Goal: Task Accomplishment & Management: Manage account settings

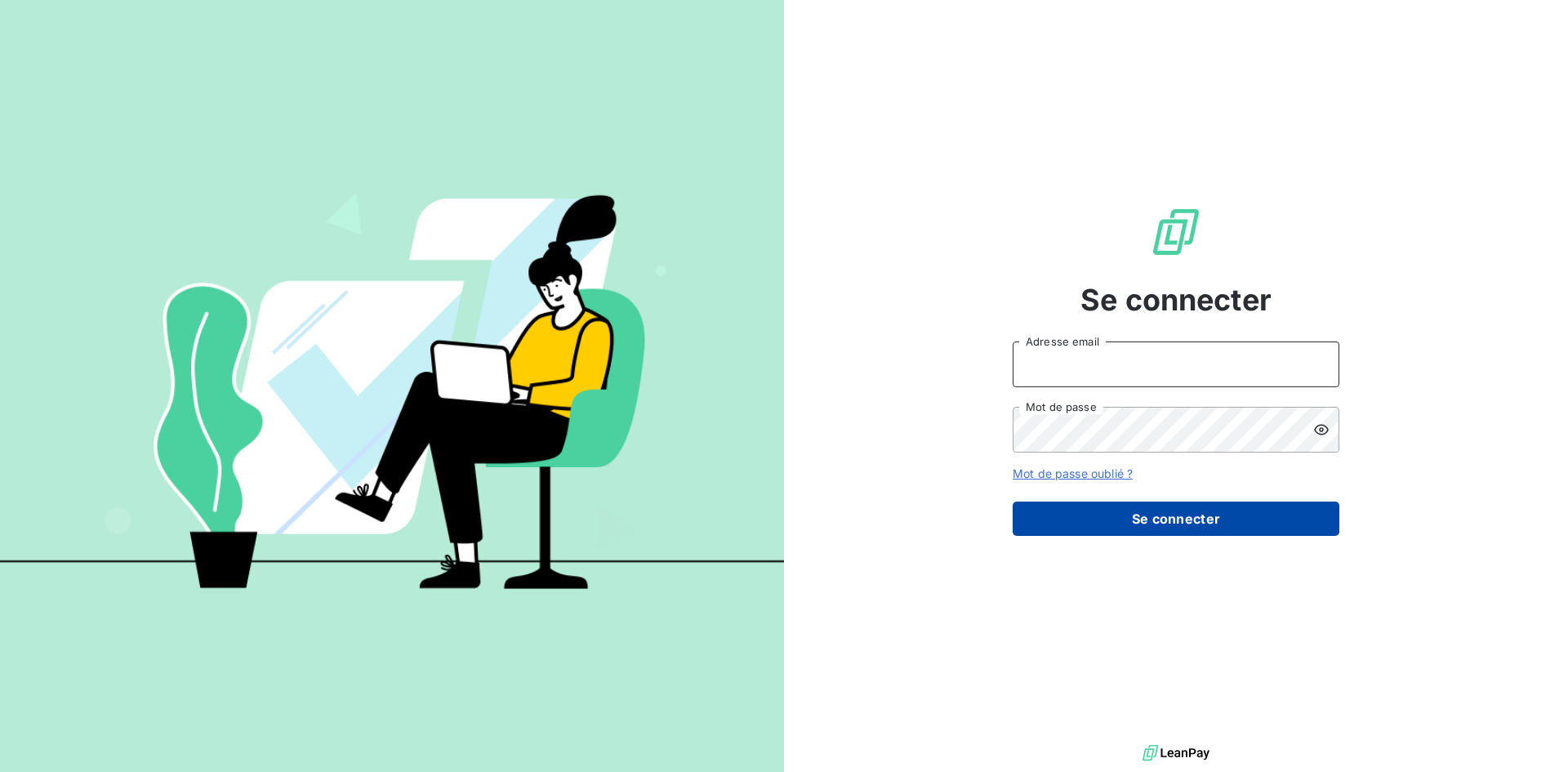
type input "[EMAIL_ADDRESS][DOMAIN_NAME]"
click at [1165, 517] on button "Se connecter" at bounding box center [1176, 518] width 327 height 34
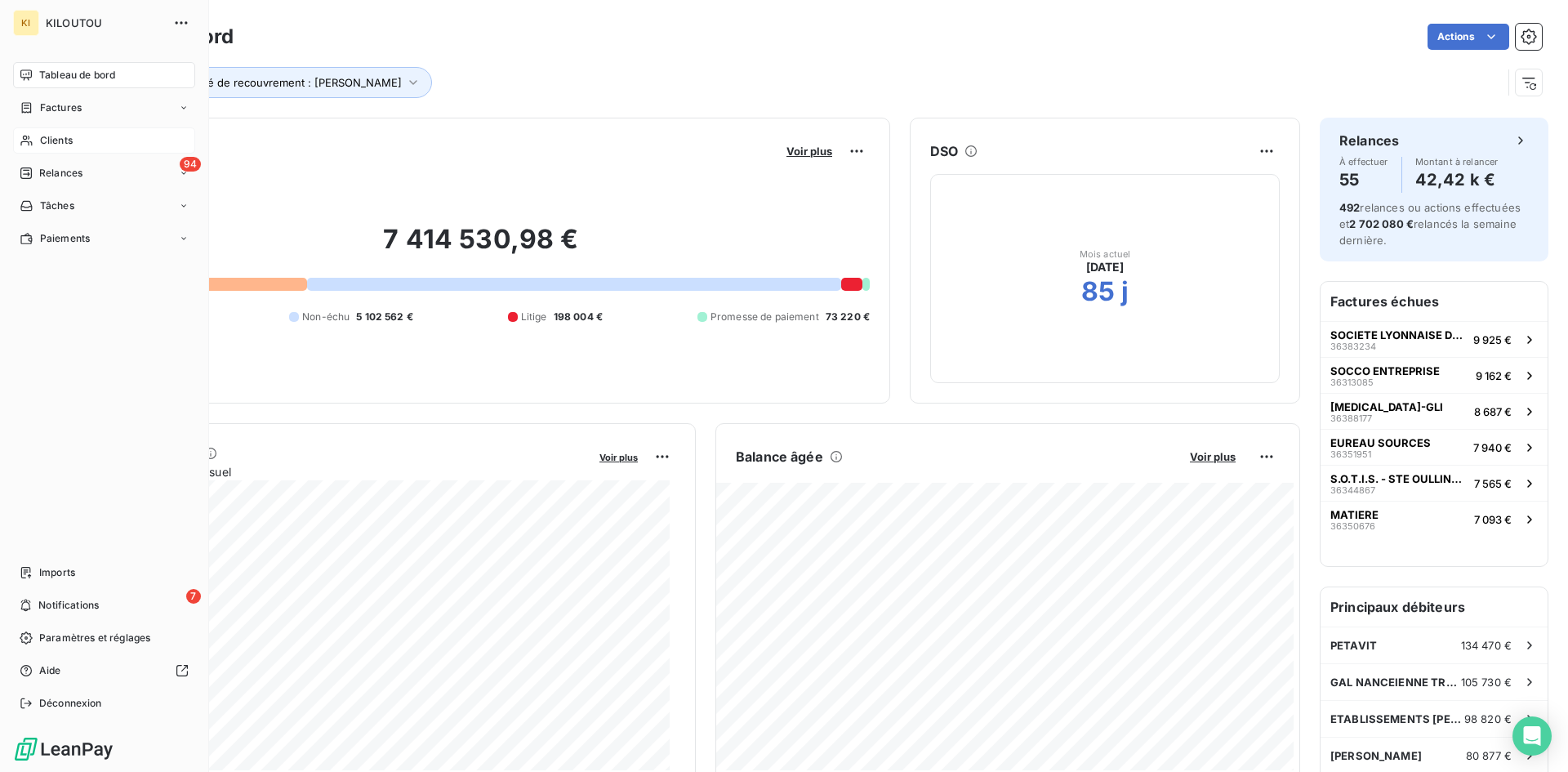
click at [51, 144] on span "Clients" at bounding box center [56, 140] width 32 height 15
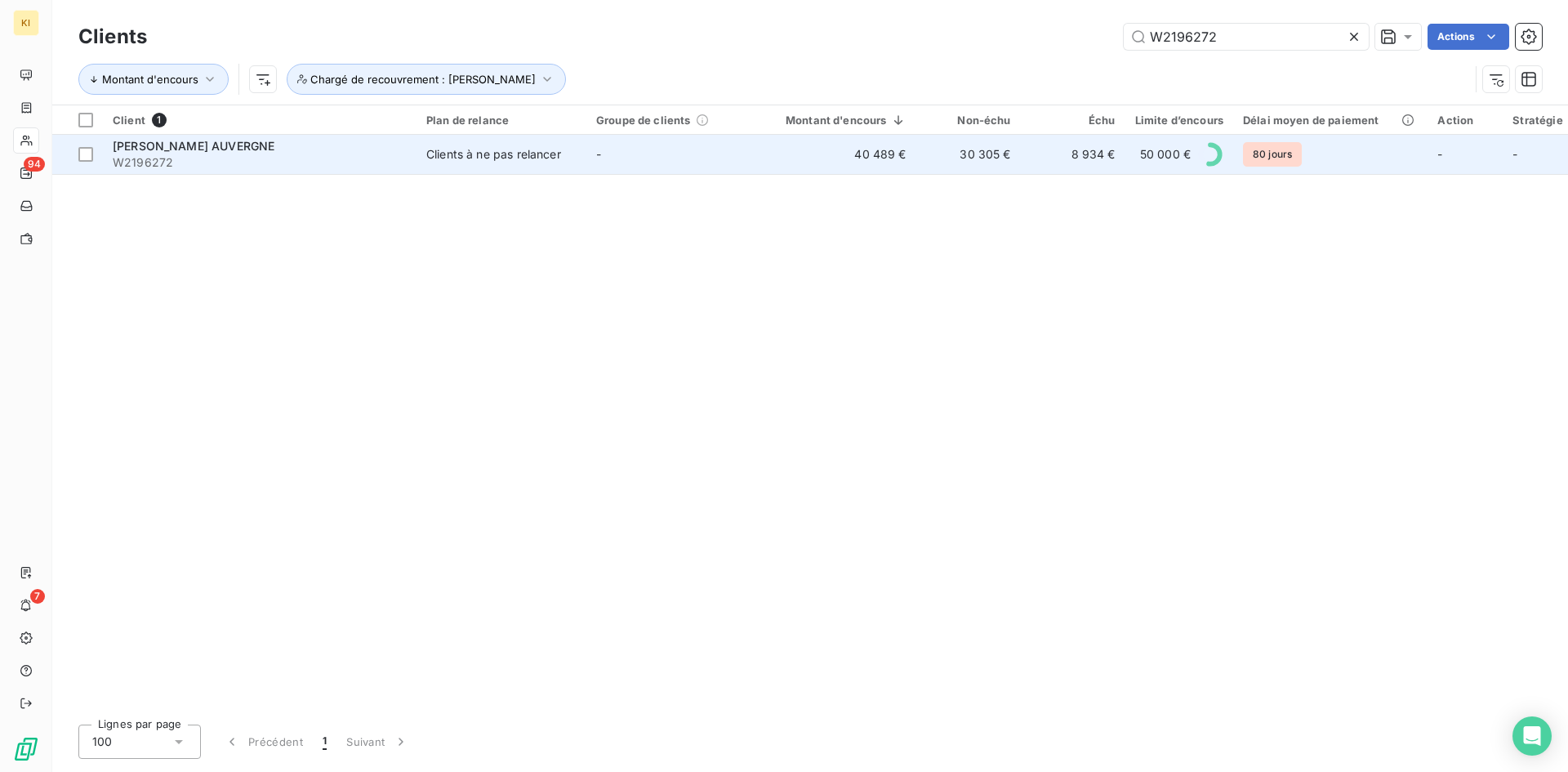
type input "W2196272"
click at [726, 155] on td "-" at bounding box center [671, 154] width 170 height 39
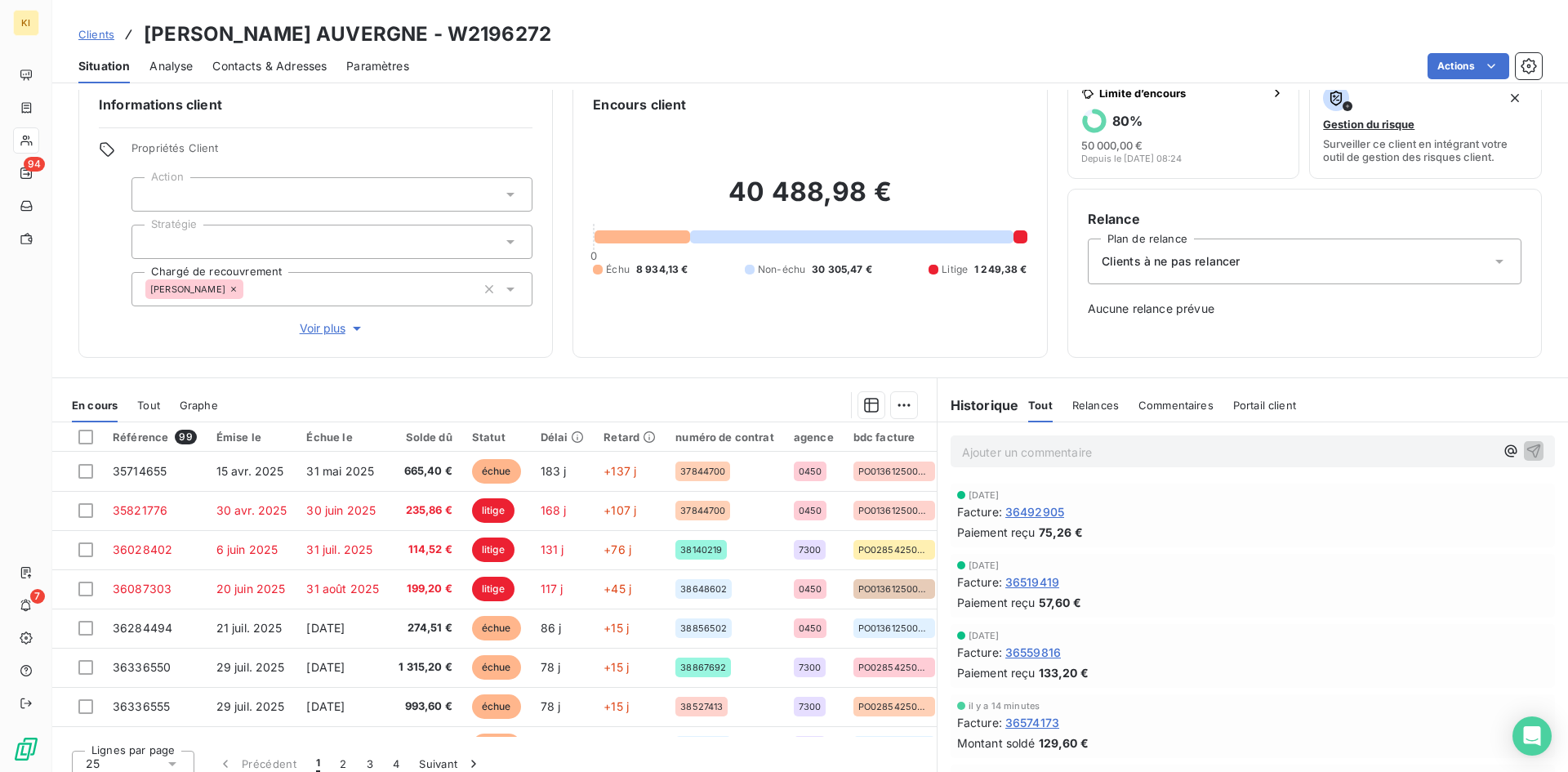
scroll to position [39, 0]
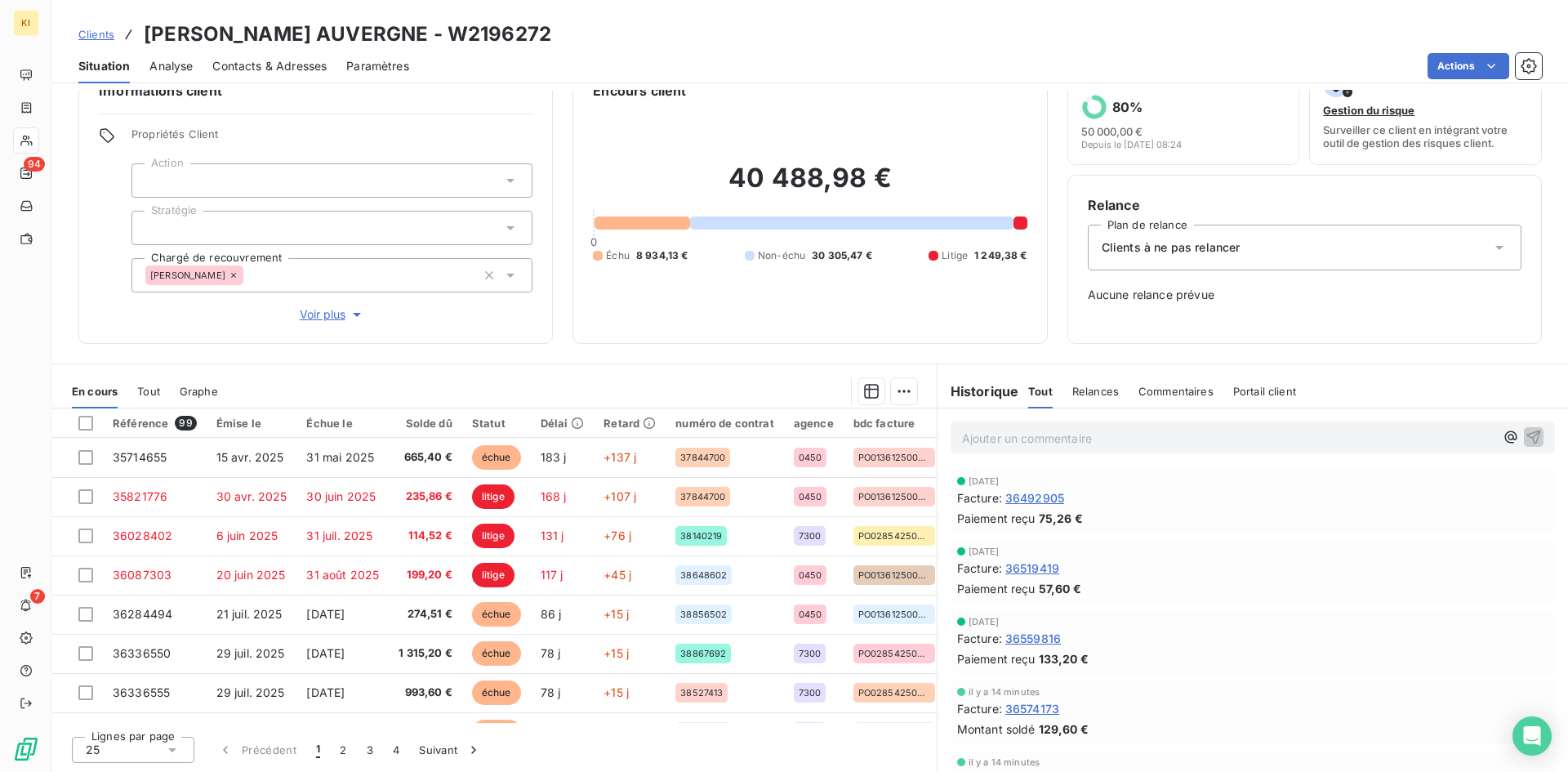
click at [154, 753] on div "25" at bounding box center [132, 749] width 123 height 26
click at [146, 719] on li "100" at bounding box center [132, 719] width 123 height 30
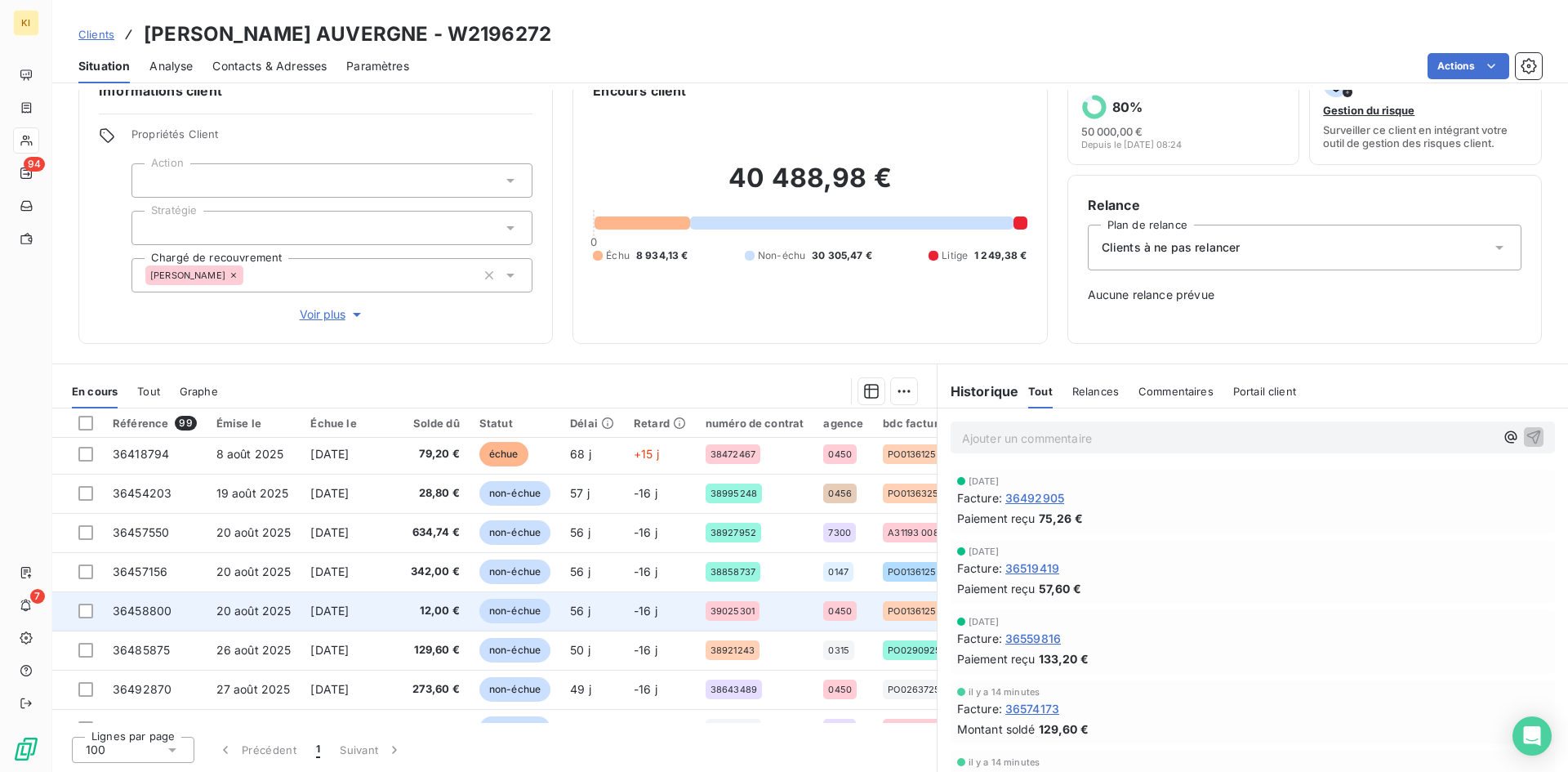
scroll to position [980, 0]
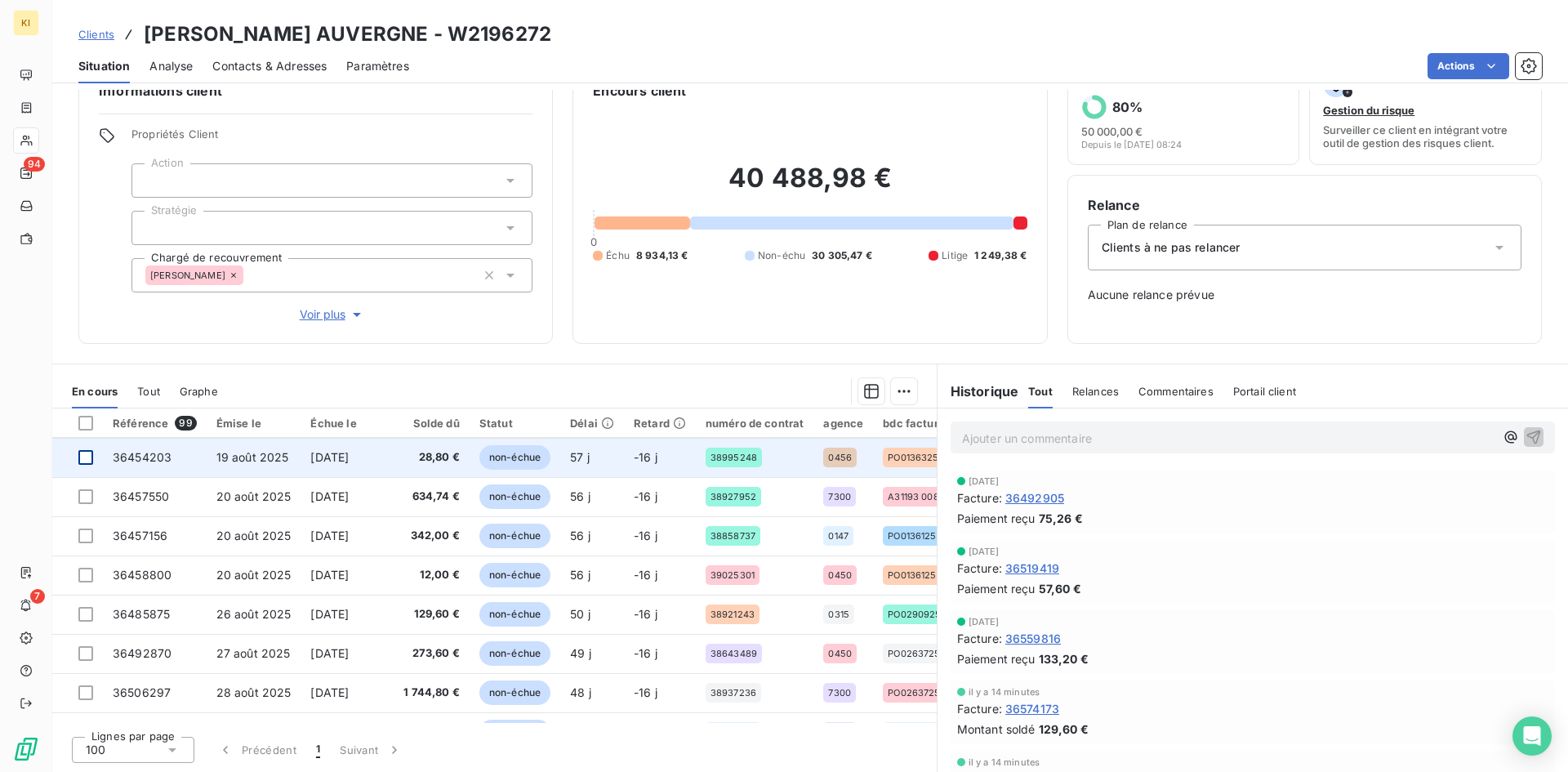
click at [90, 460] on div at bounding box center [85, 457] width 15 height 15
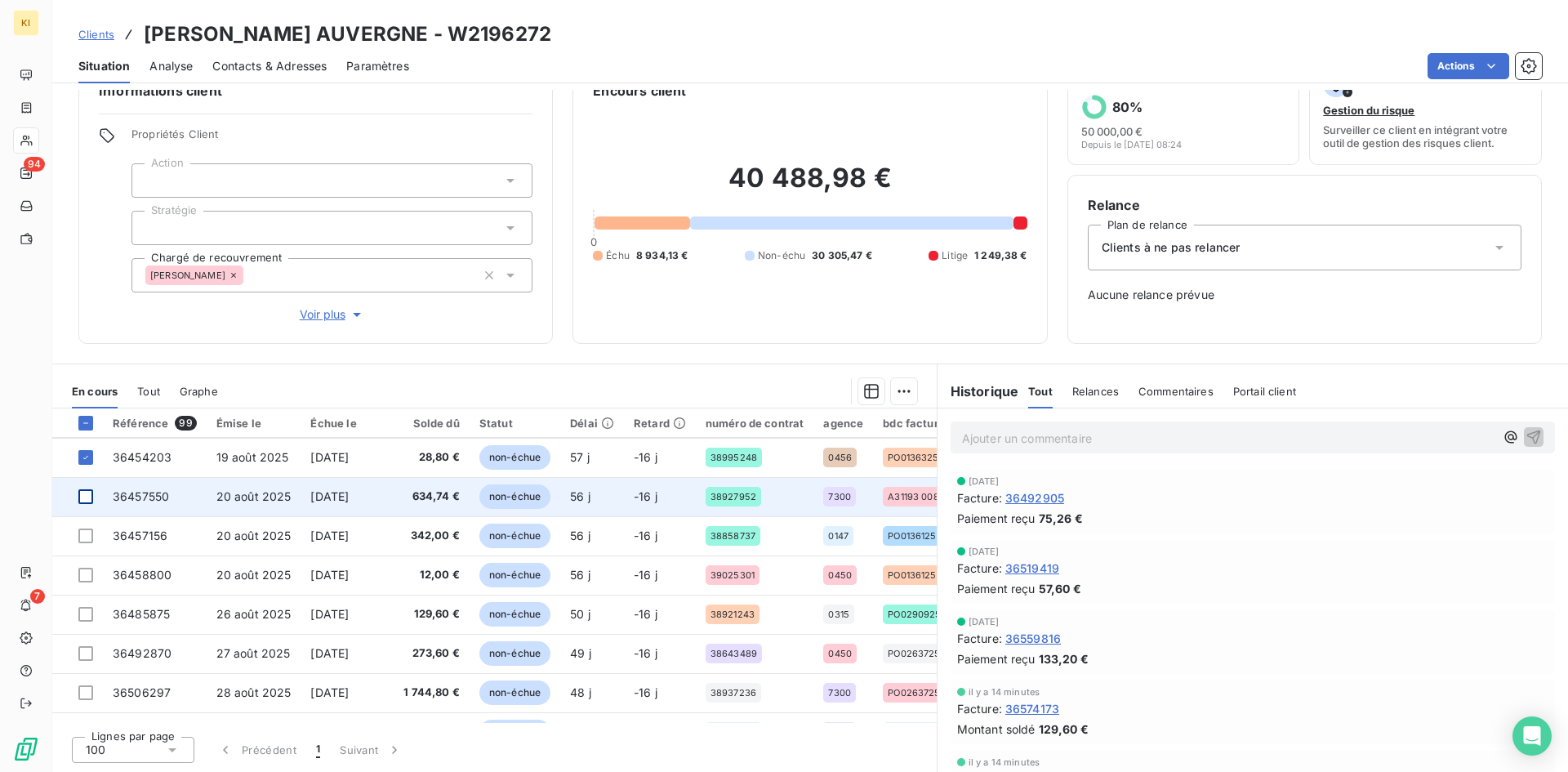
click at [86, 502] on div at bounding box center [85, 496] width 15 height 15
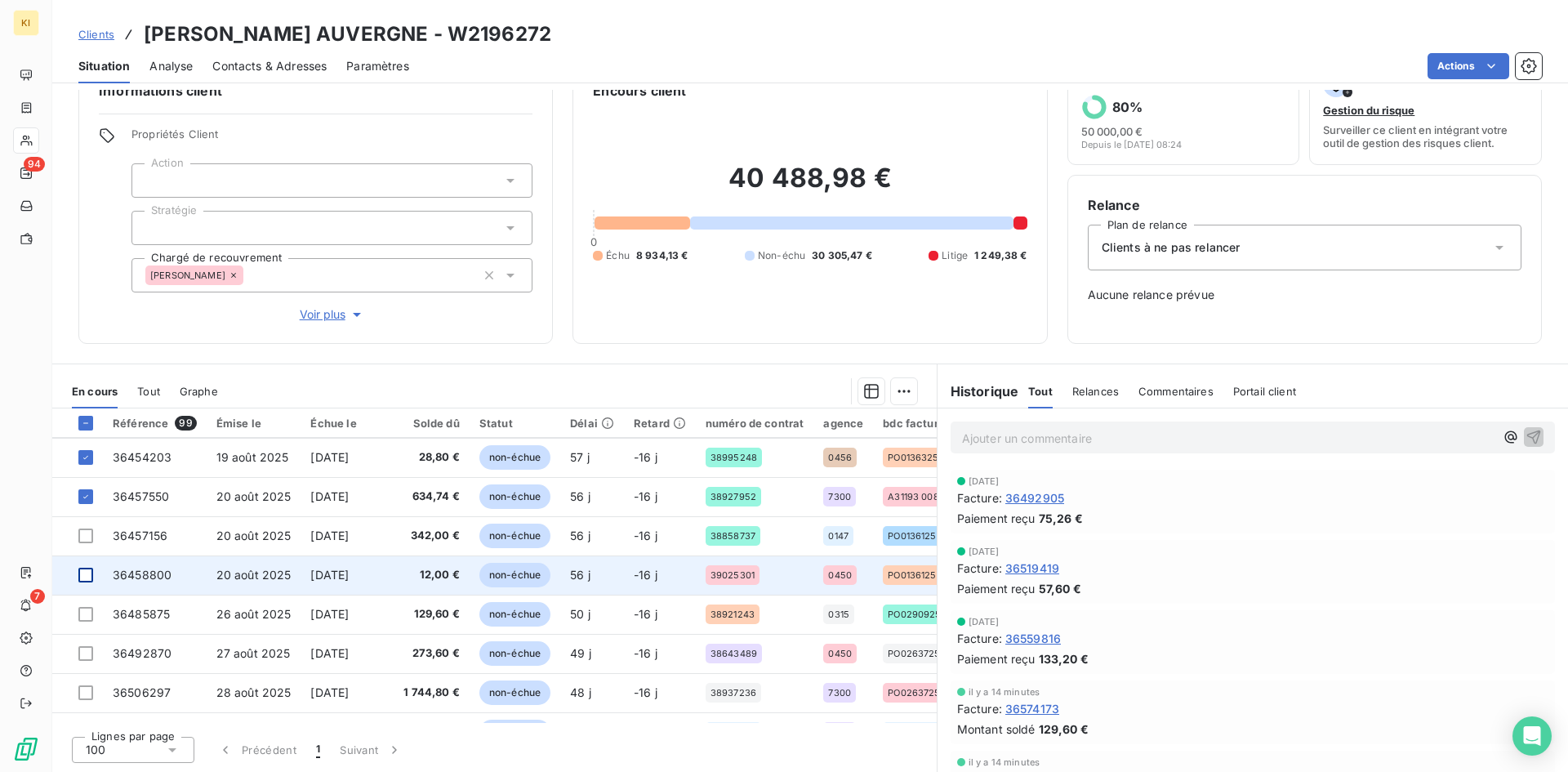
click at [88, 574] on div at bounding box center [85, 574] width 15 height 15
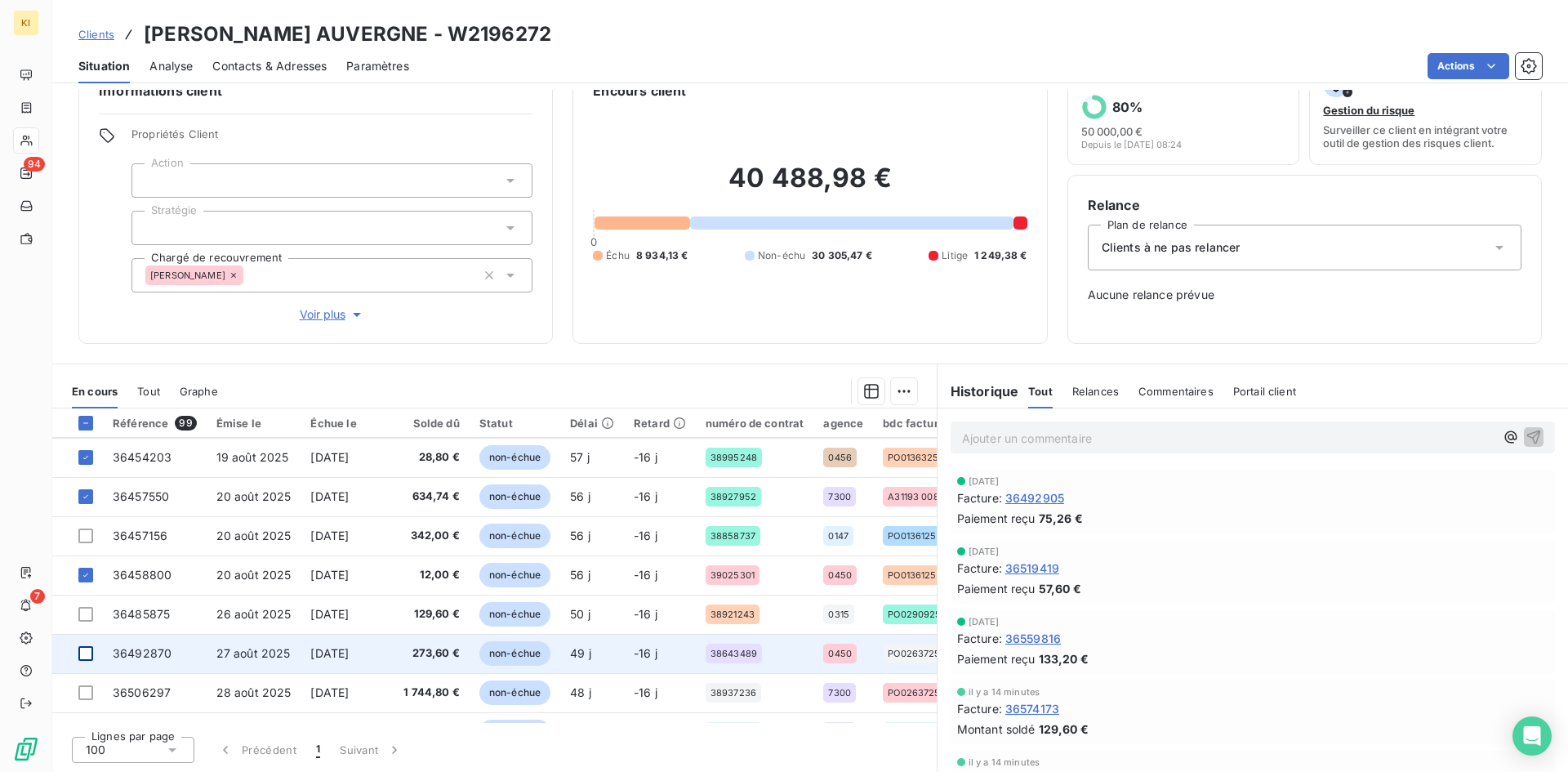
click at [85, 656] on div at bounding box center [85, 653] width 15 height 15
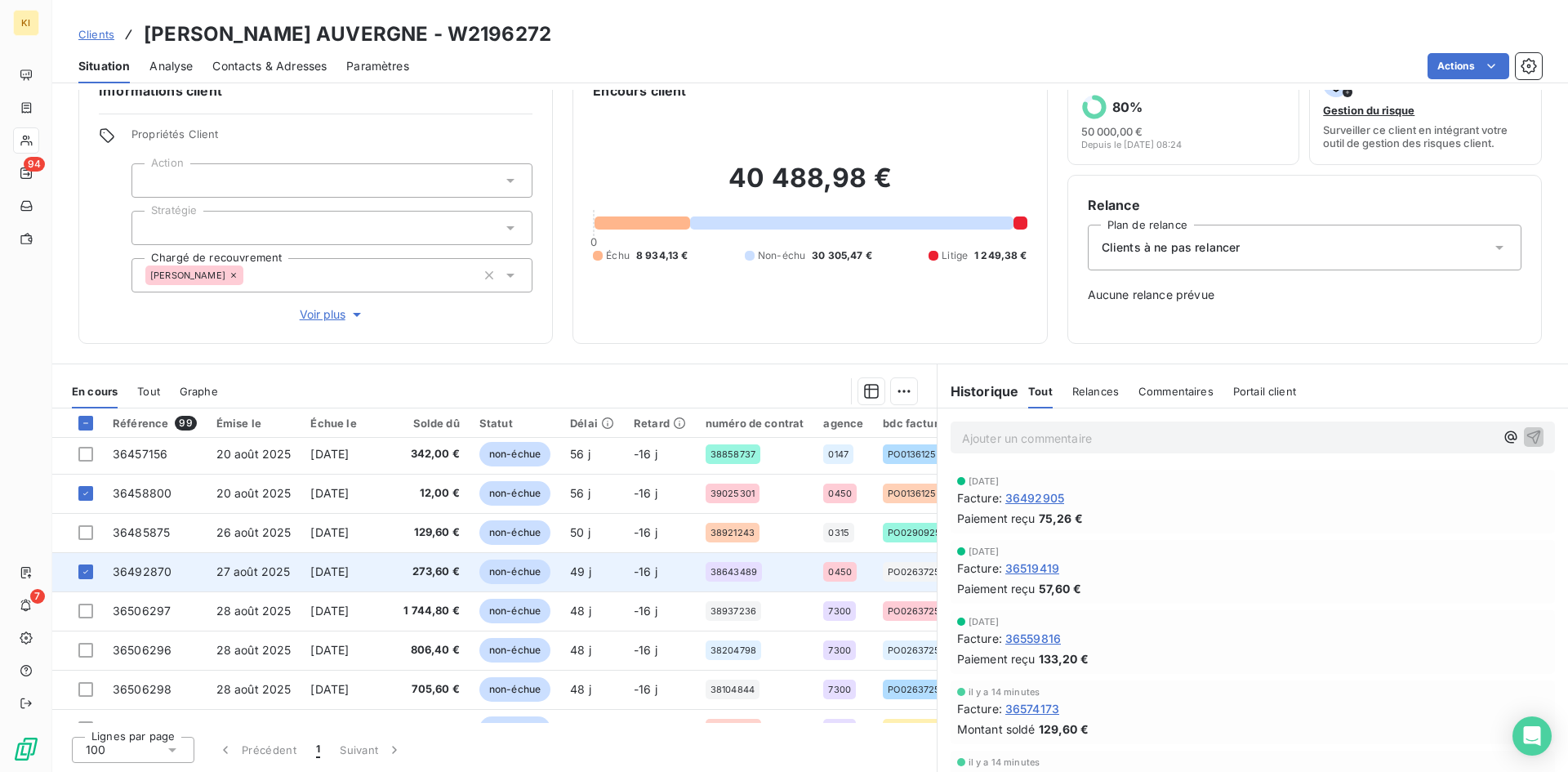
scroll to position [1143, 0]
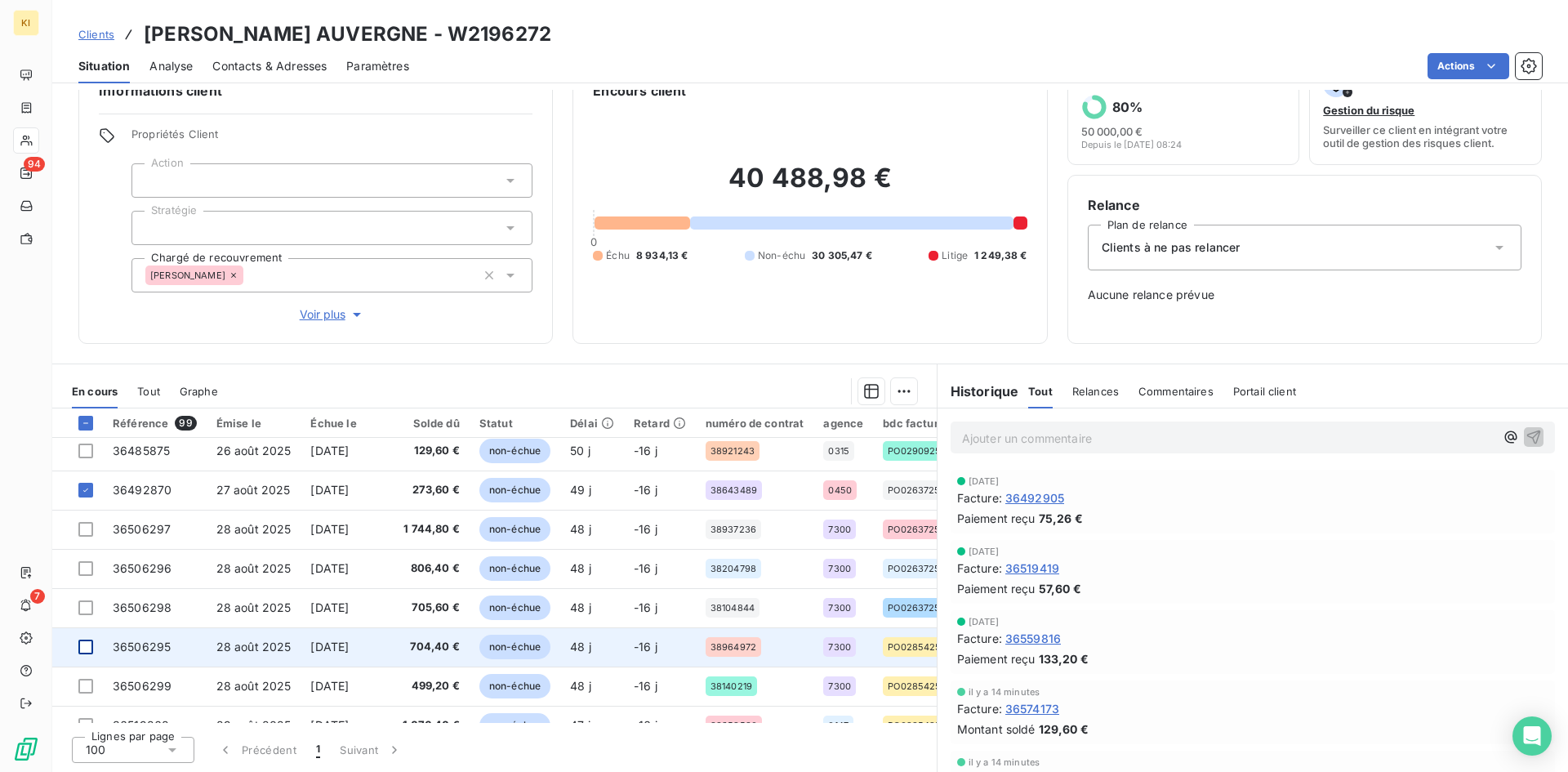
click at [85, 651] on div at bounding box center [85, 647] width 15 height 15
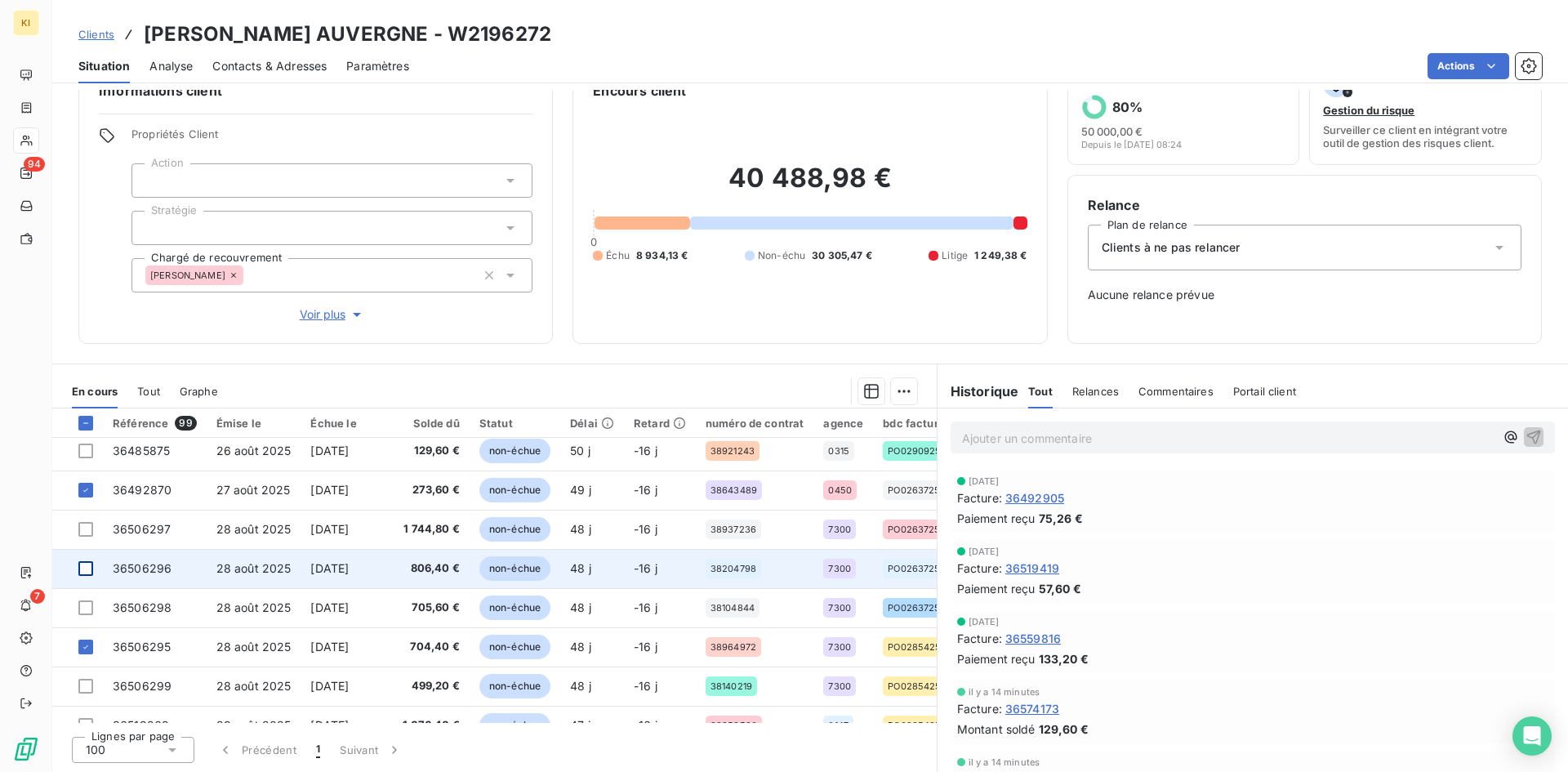
click at [89, 570] on div at bounding box center [85, 568] width 15 height 15
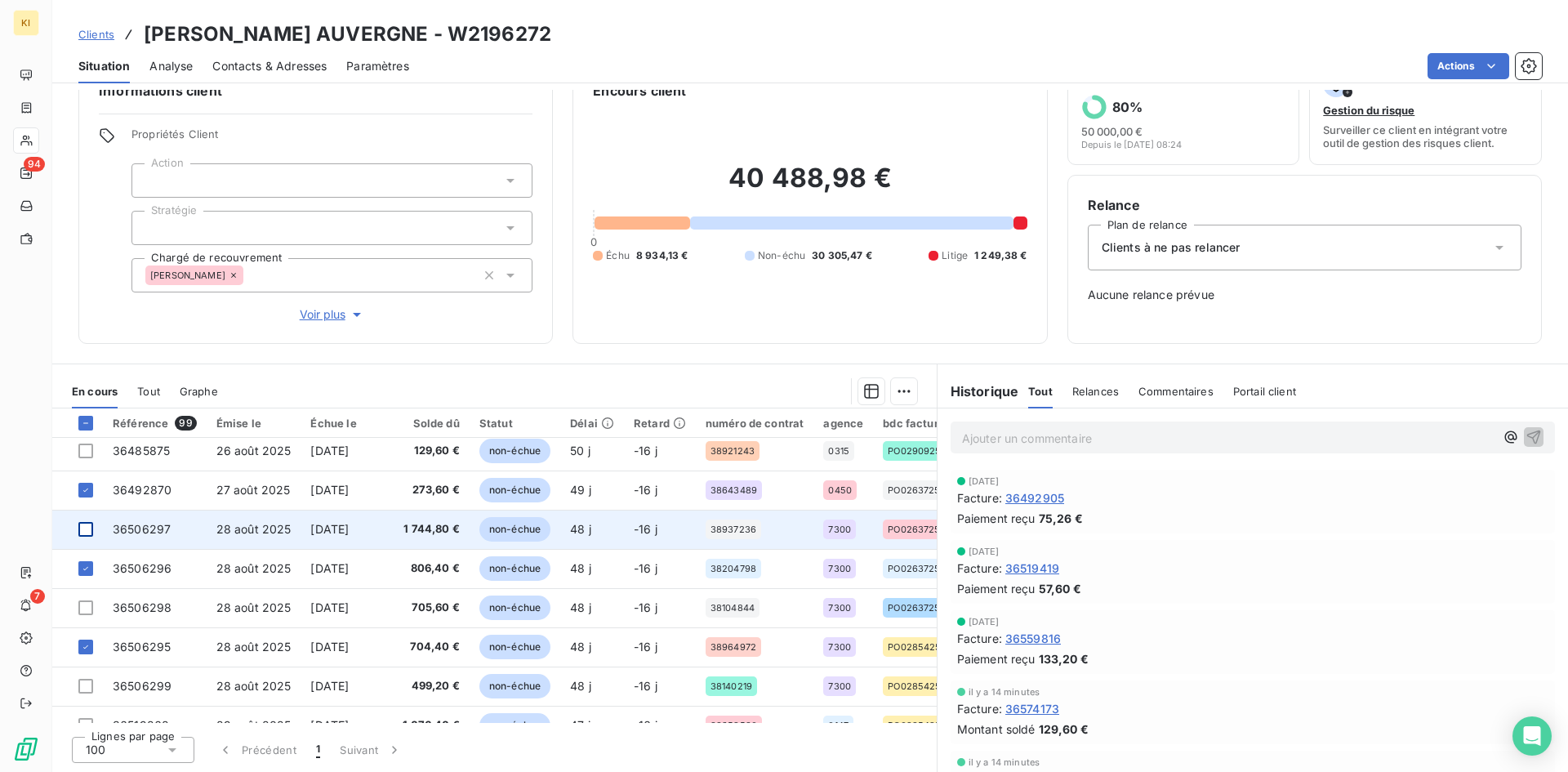
click at [87, 534] on div at bounding box center [85, 529] width 15 height 15
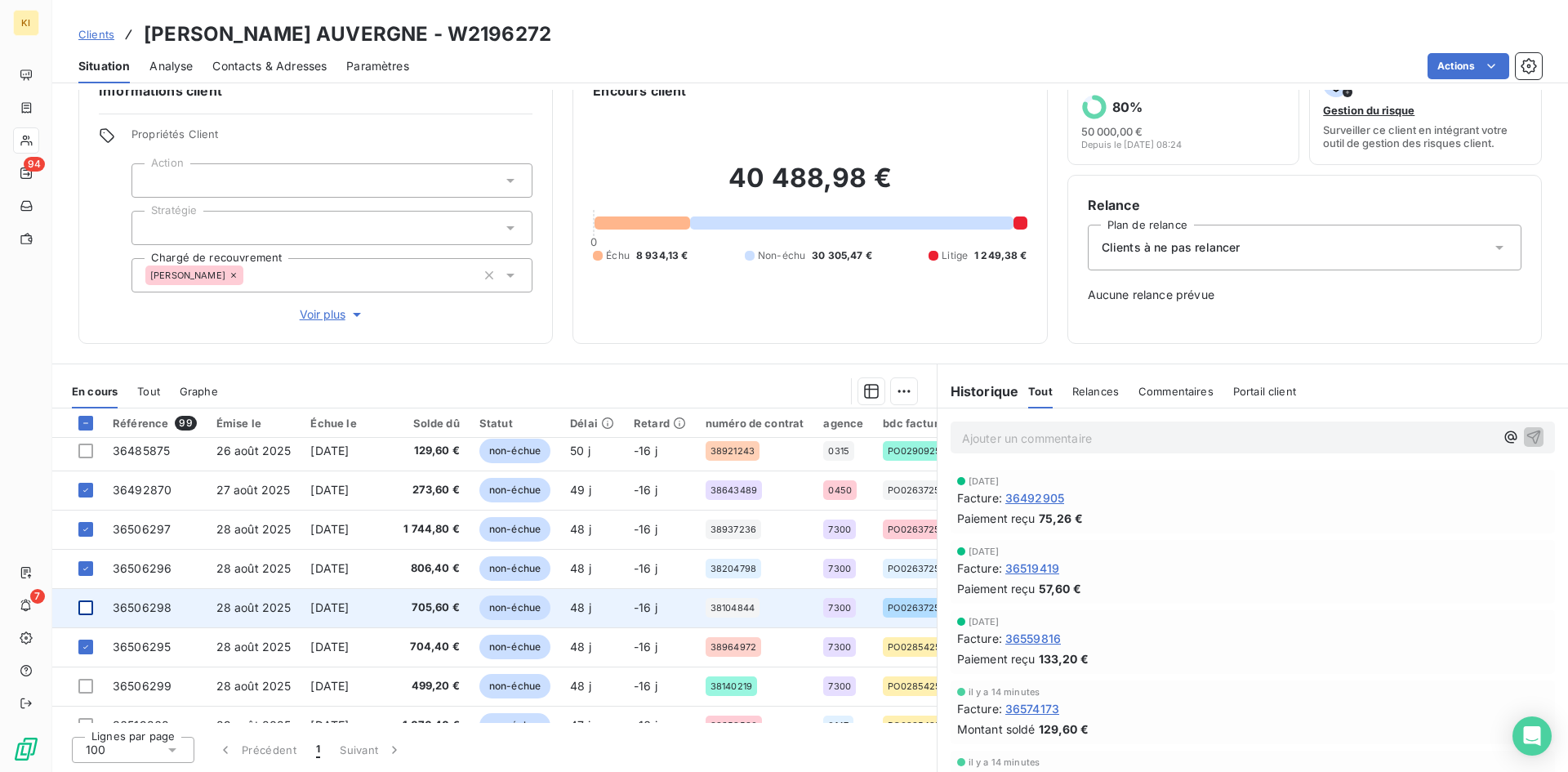
click at [91, 607] on div at bounding box center [85, 607] width 15 height 15
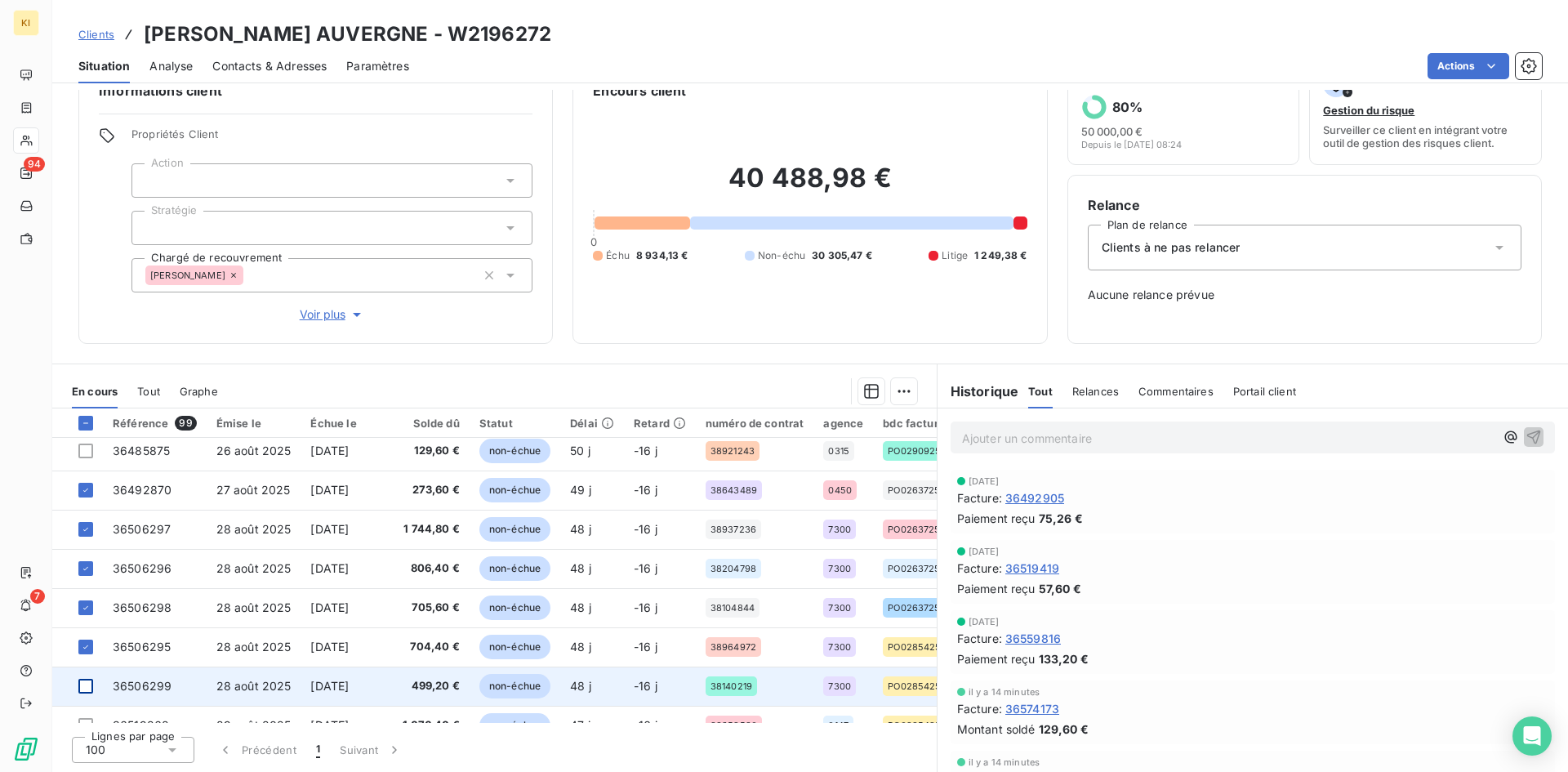
click at [86, 686] on div at bounding box center [85, 686] width 15 height 15
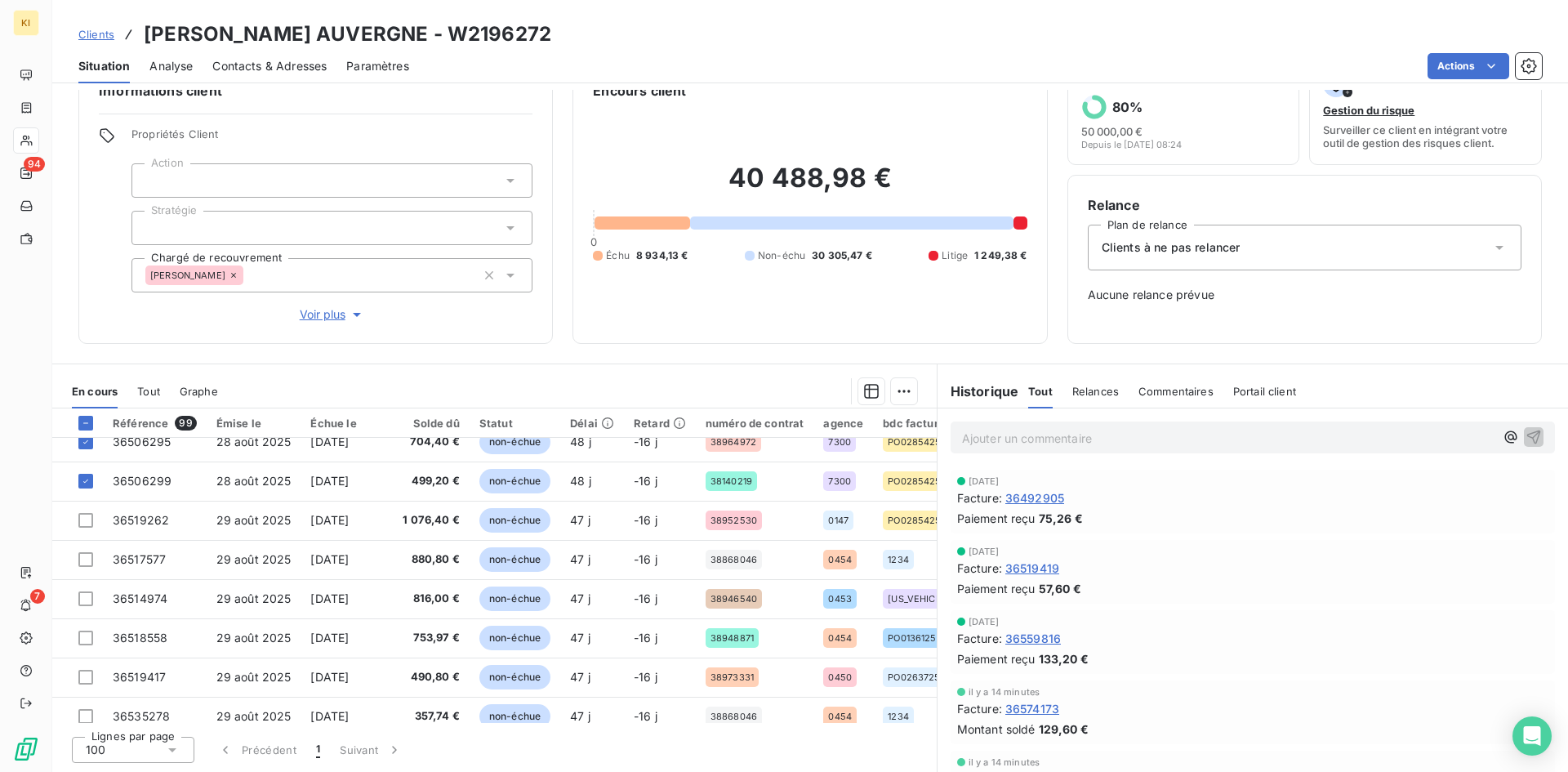
scroll to position [1388, 0]
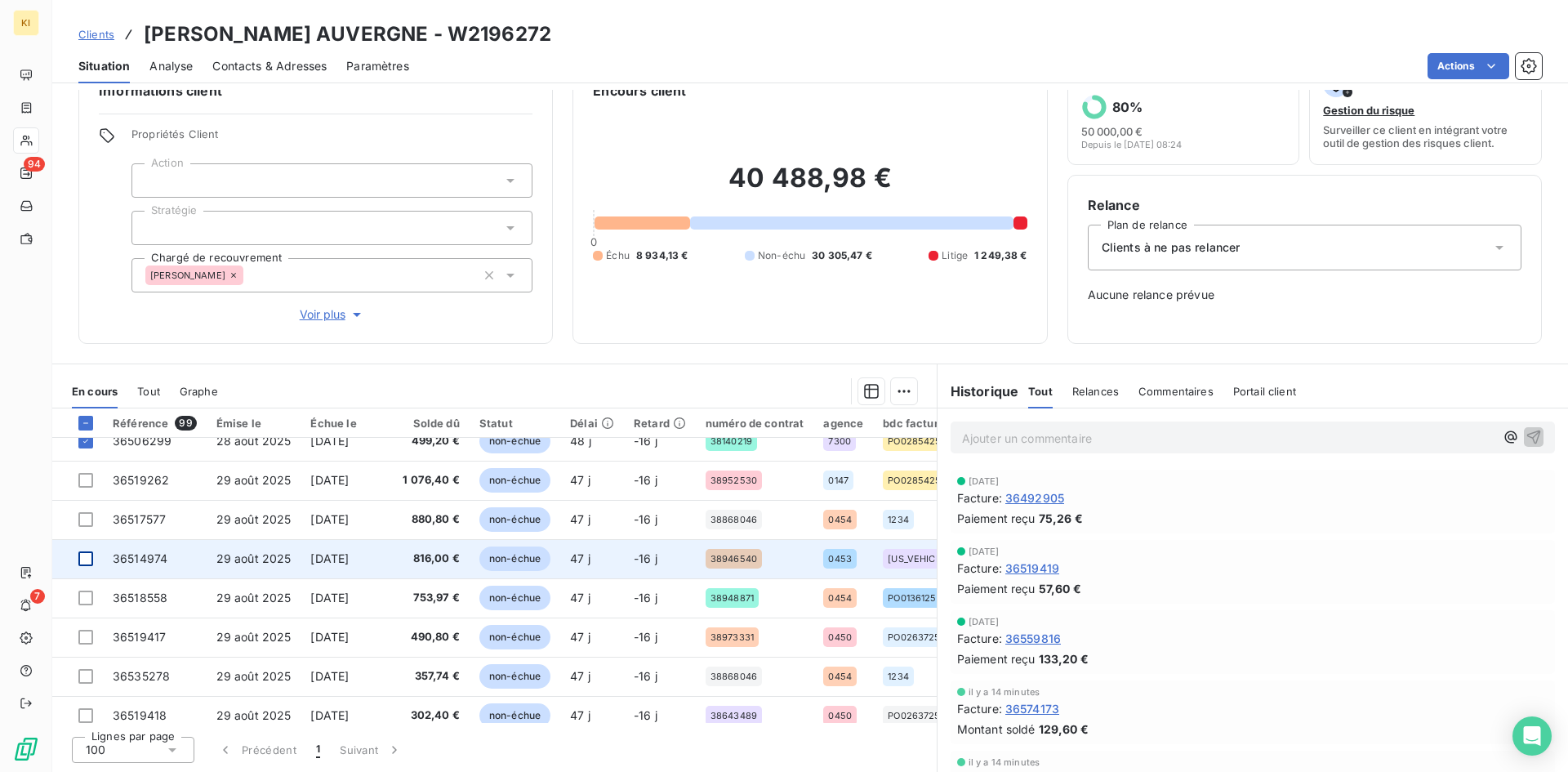
click at [91, 563] on div at bounding box center [85, 559] width 15 height 15
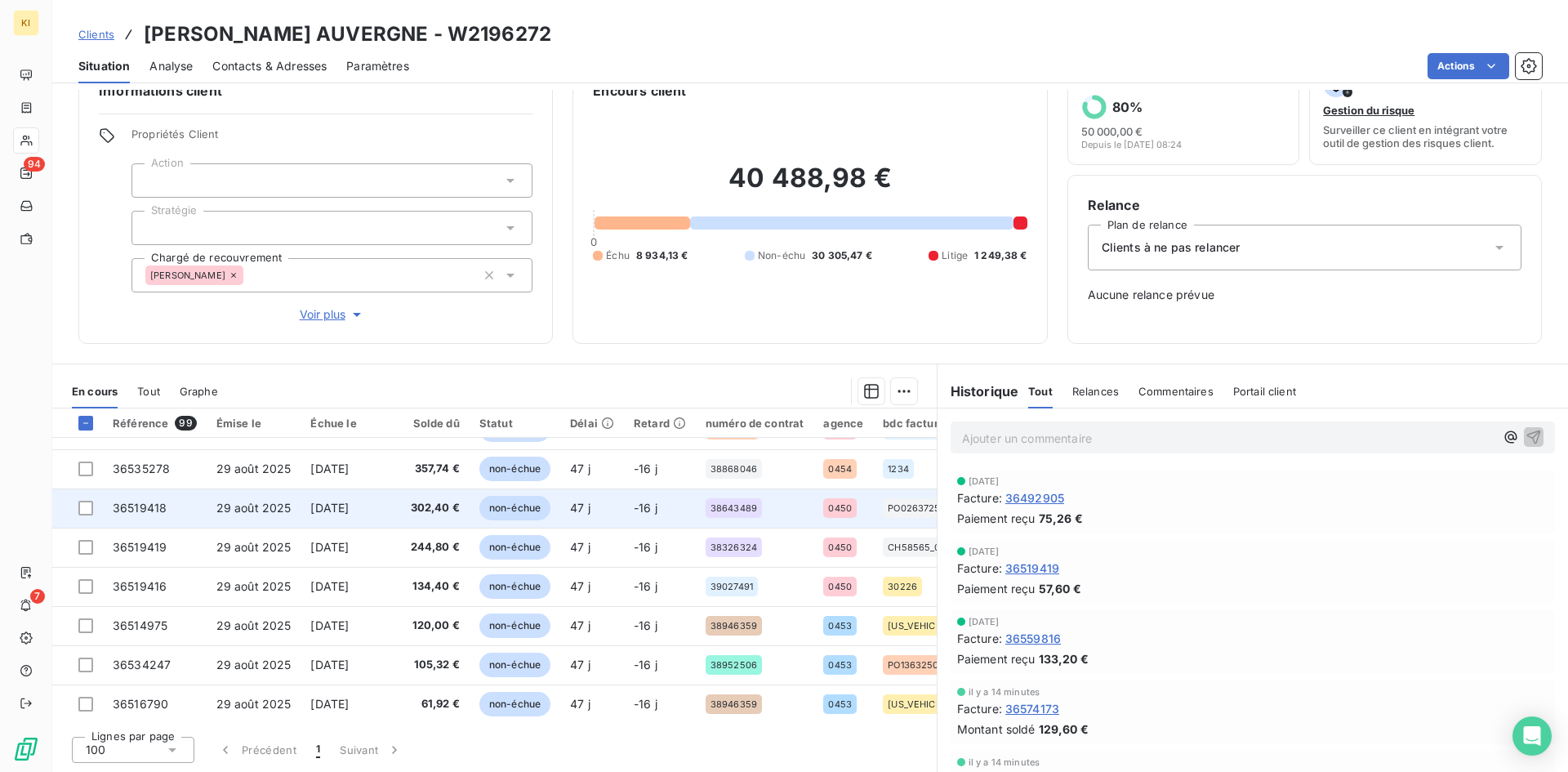
scroll to position [1633, 0]
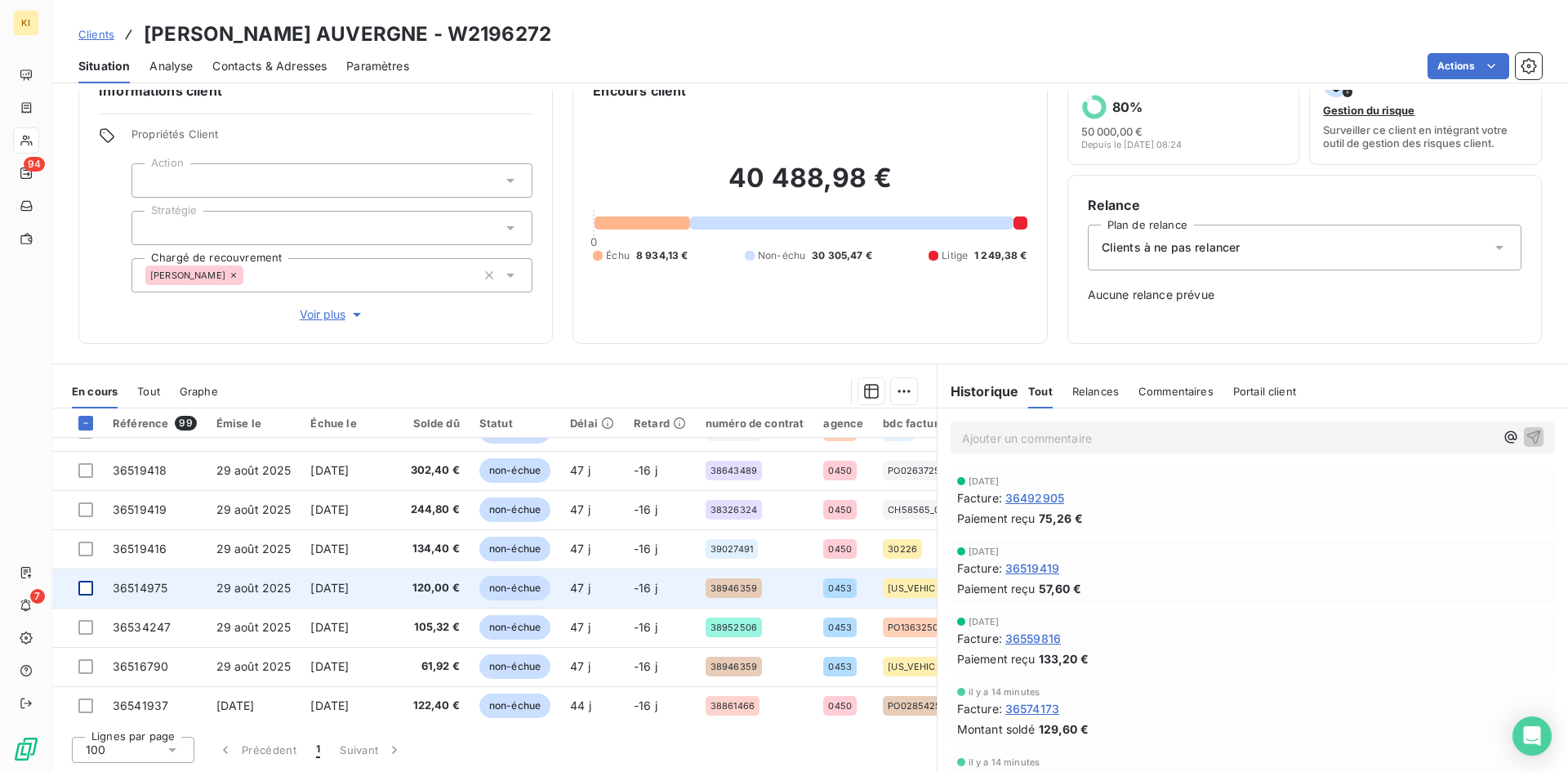
click at [87, 591] on div at bounding box center [85, 587] width 15 height 15
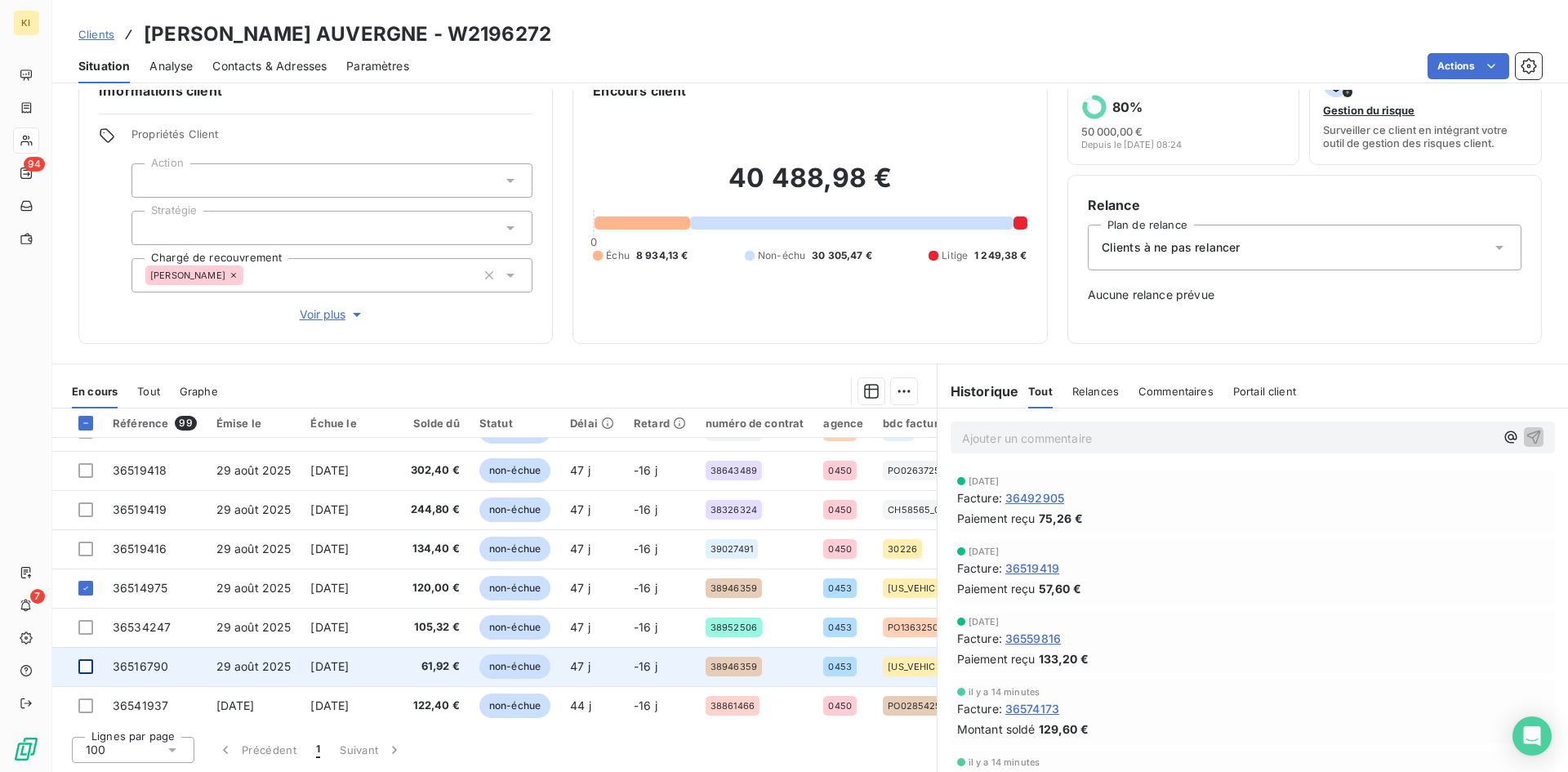
click at [84, 669] on div at bounding box center [85, 666] width 15 height 15
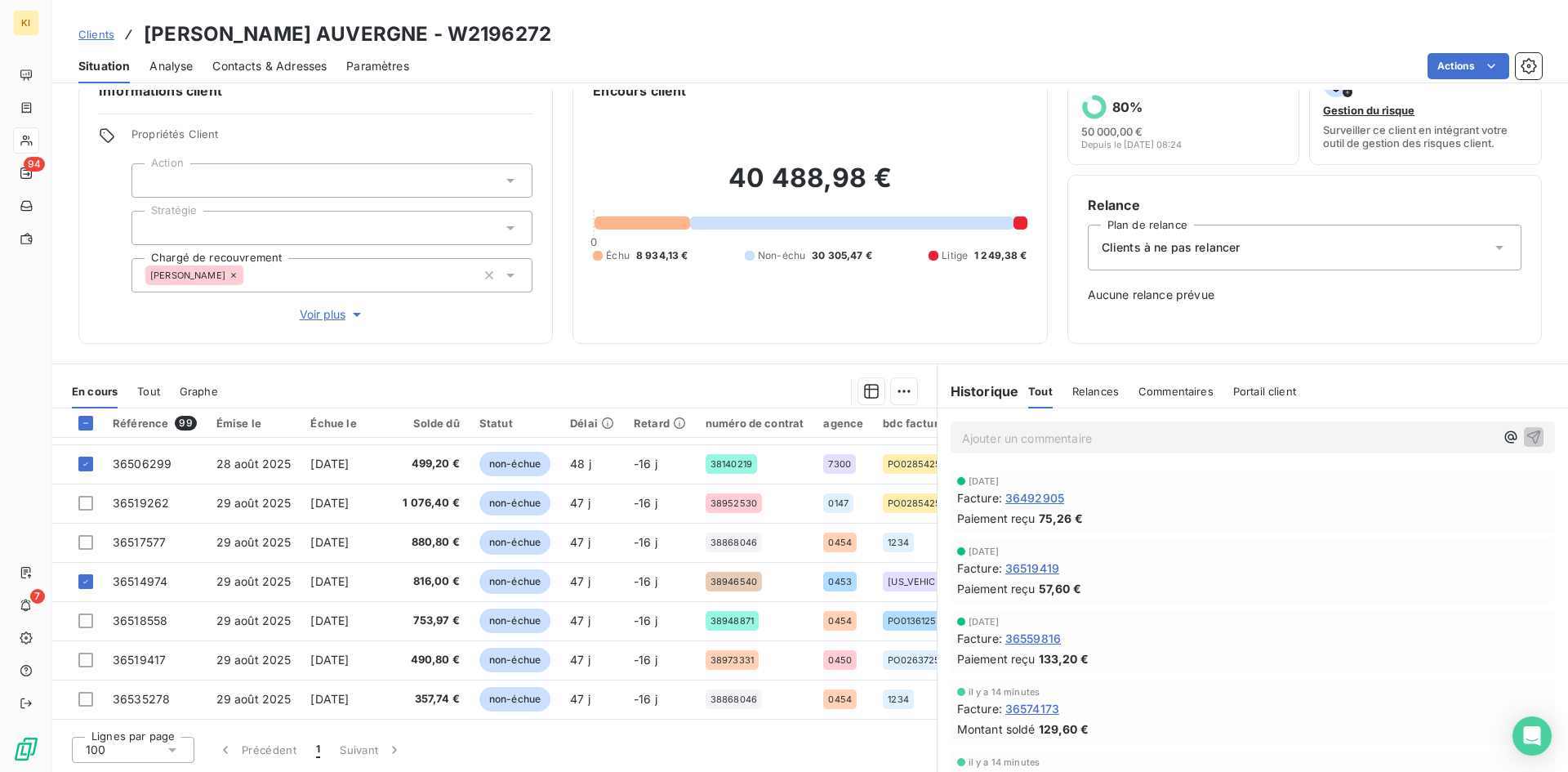
scroll to position [1307, 0]
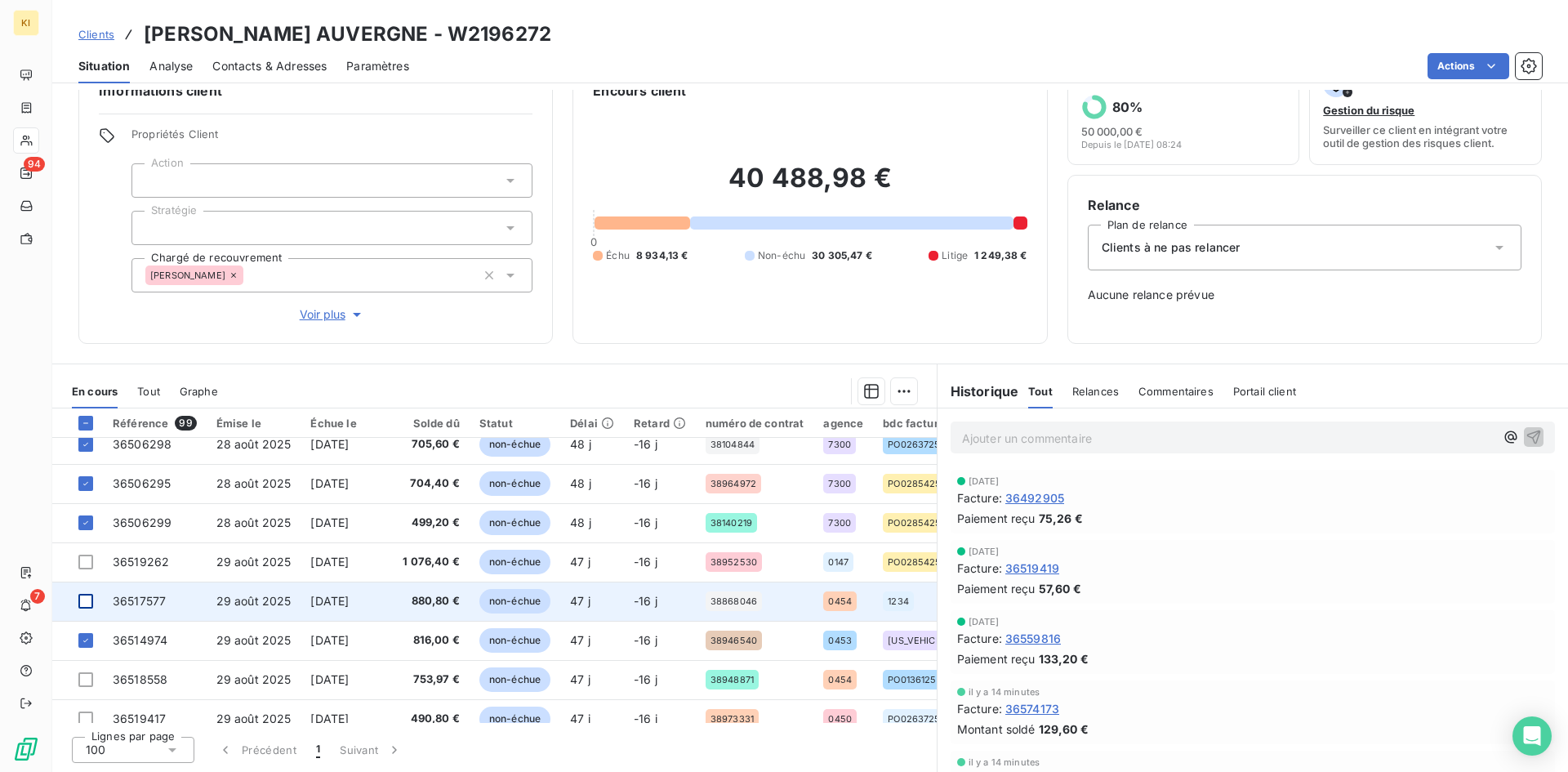
click at [85, 605] on div at bounding box center [85, 600] width 15 height 15
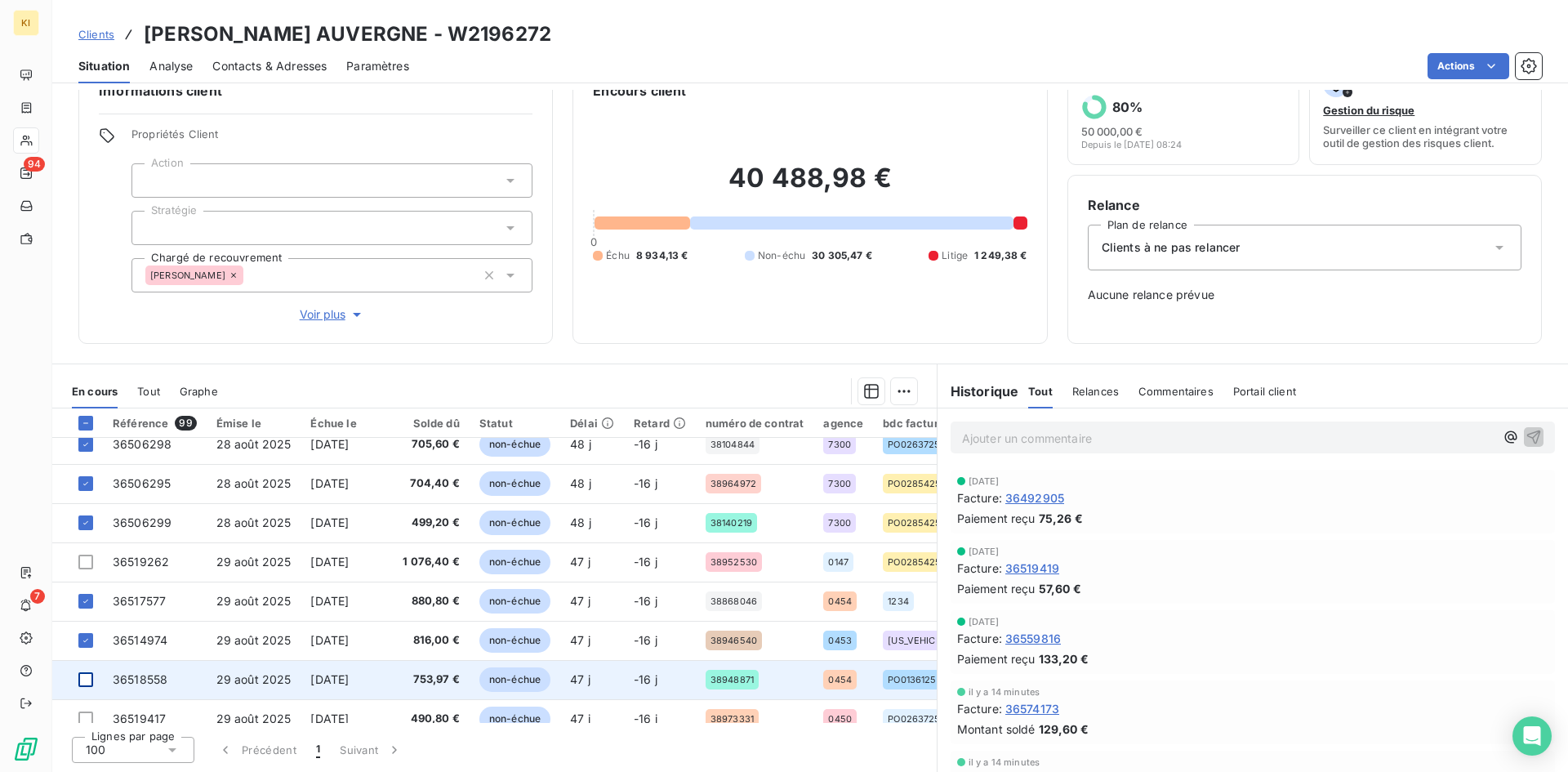
click at [87, 679] on div at bounding box center [85, 679] width 15 height 15
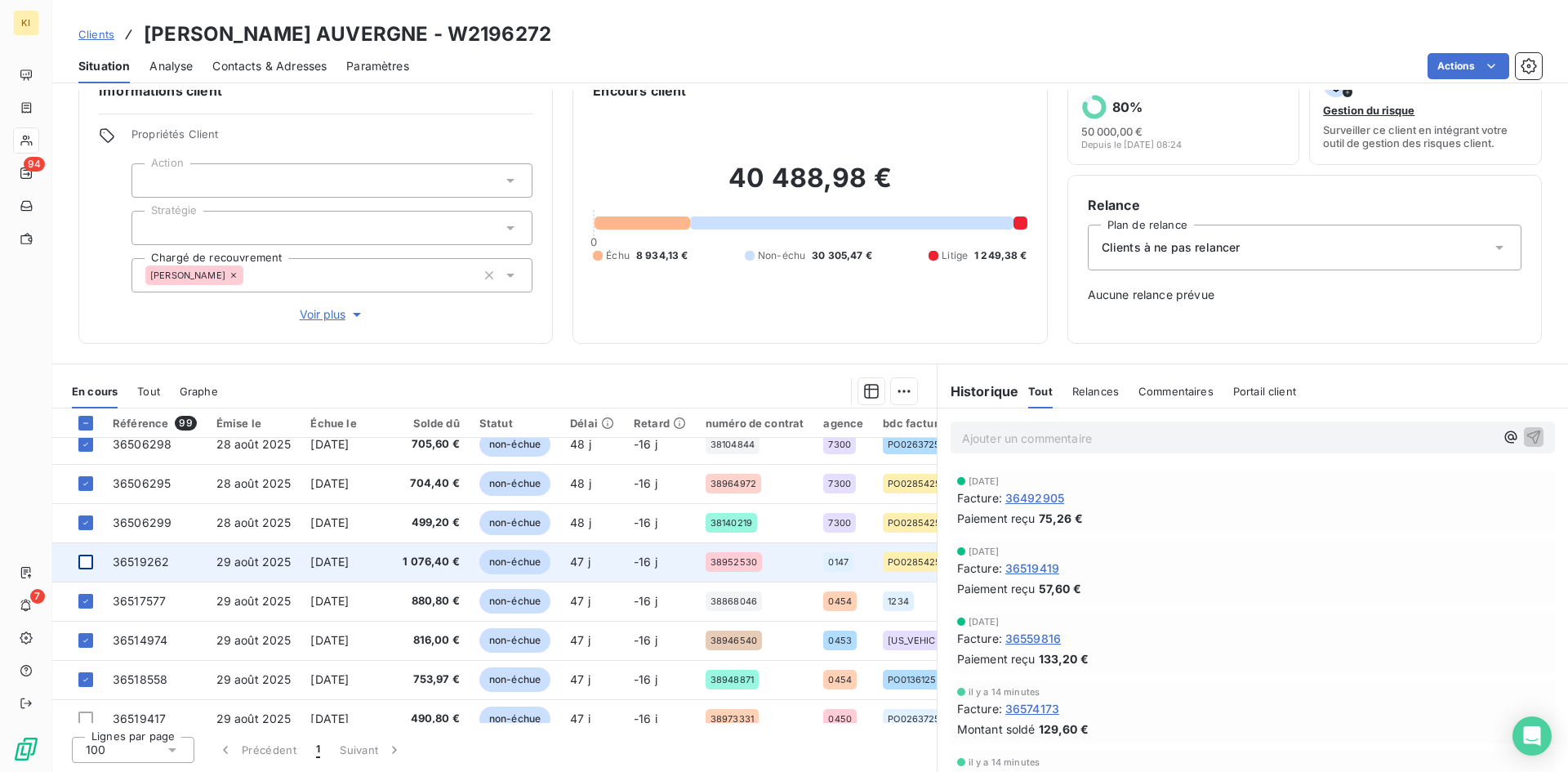
click at [85, 565] on div at bounding box center [85, 561] width 15 height 15
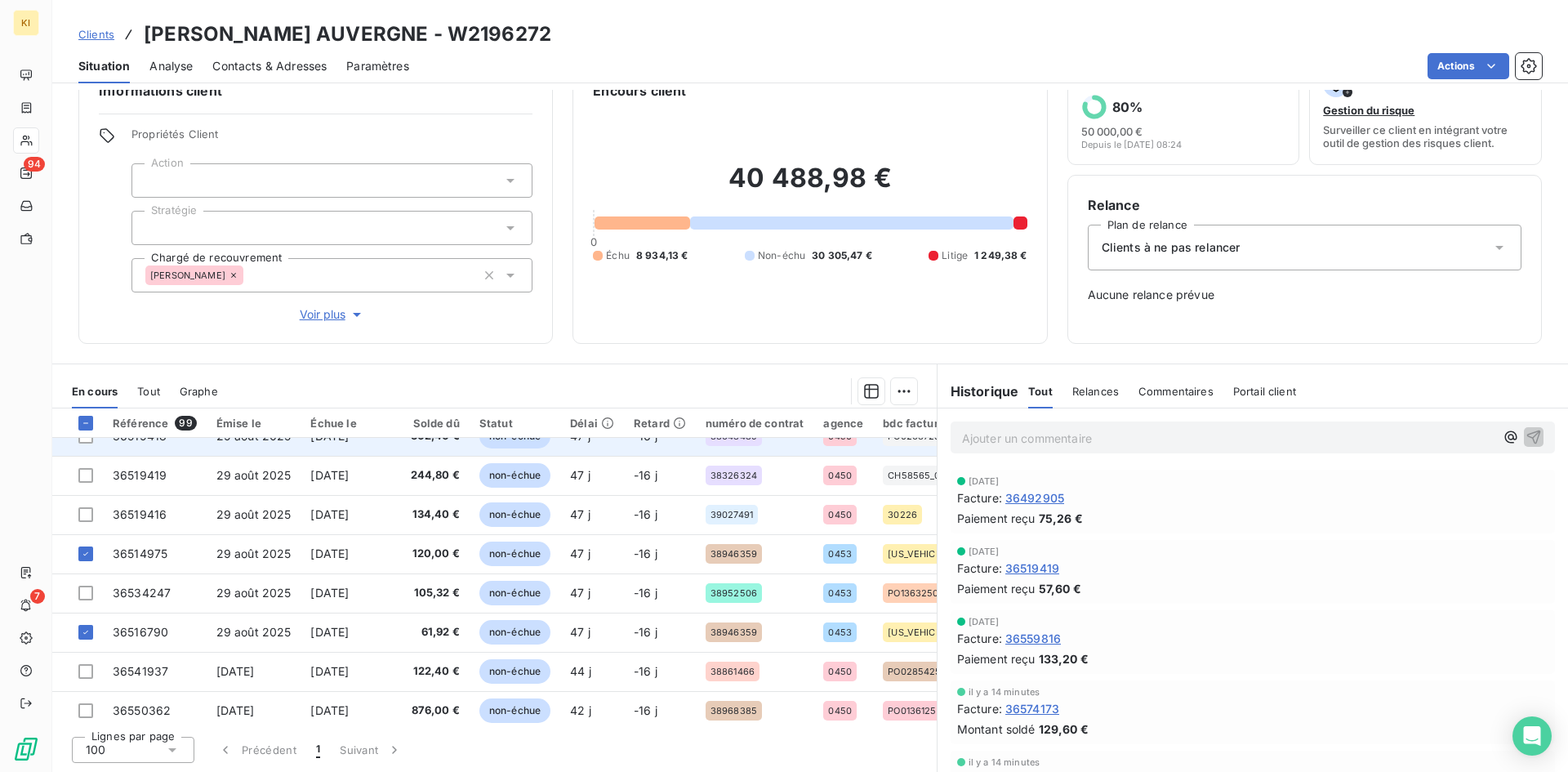
scroll to position [1633, 0]
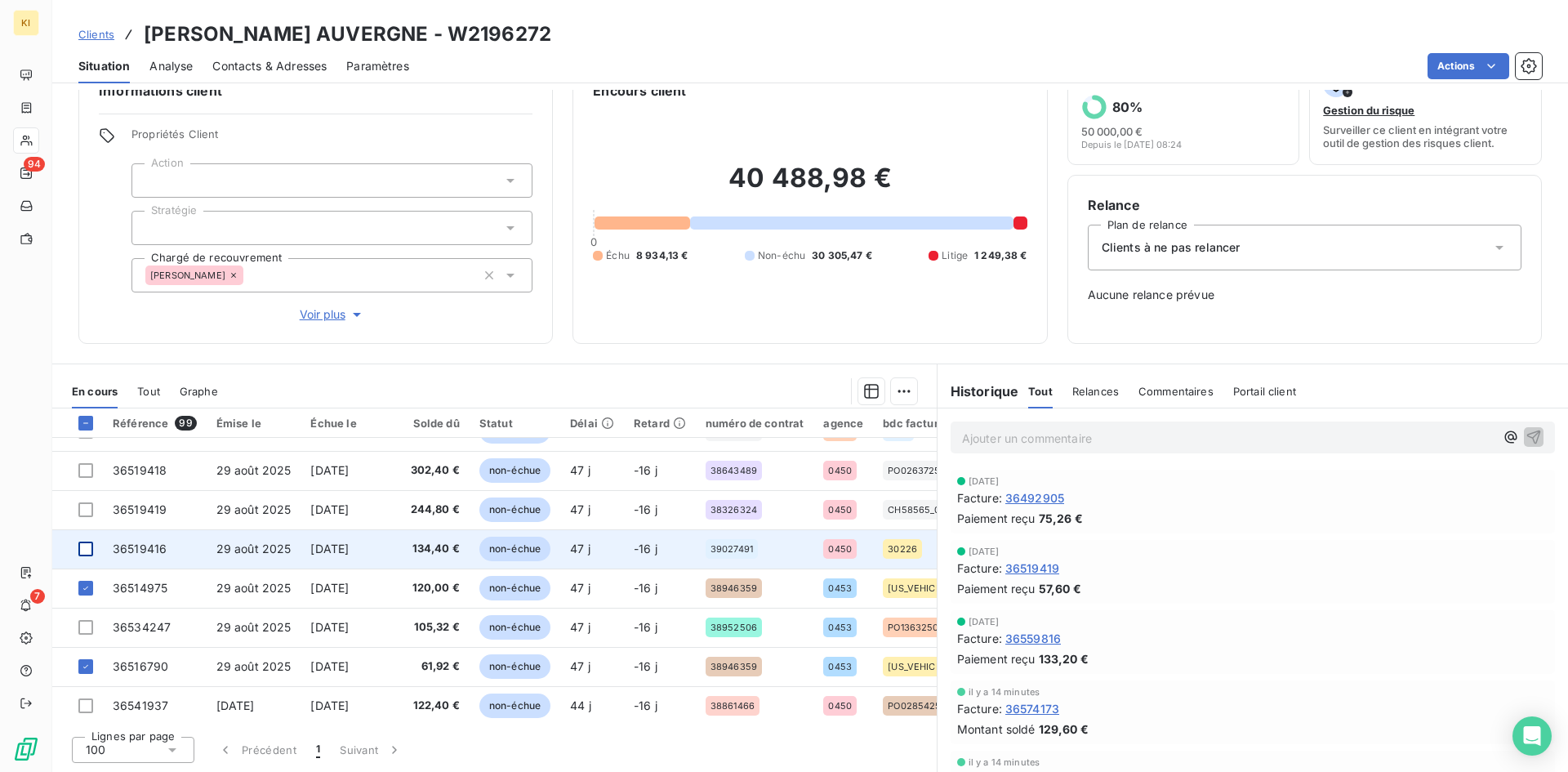
click at [90, 544] on div at bounding box center [85, 548] width 15 height 15
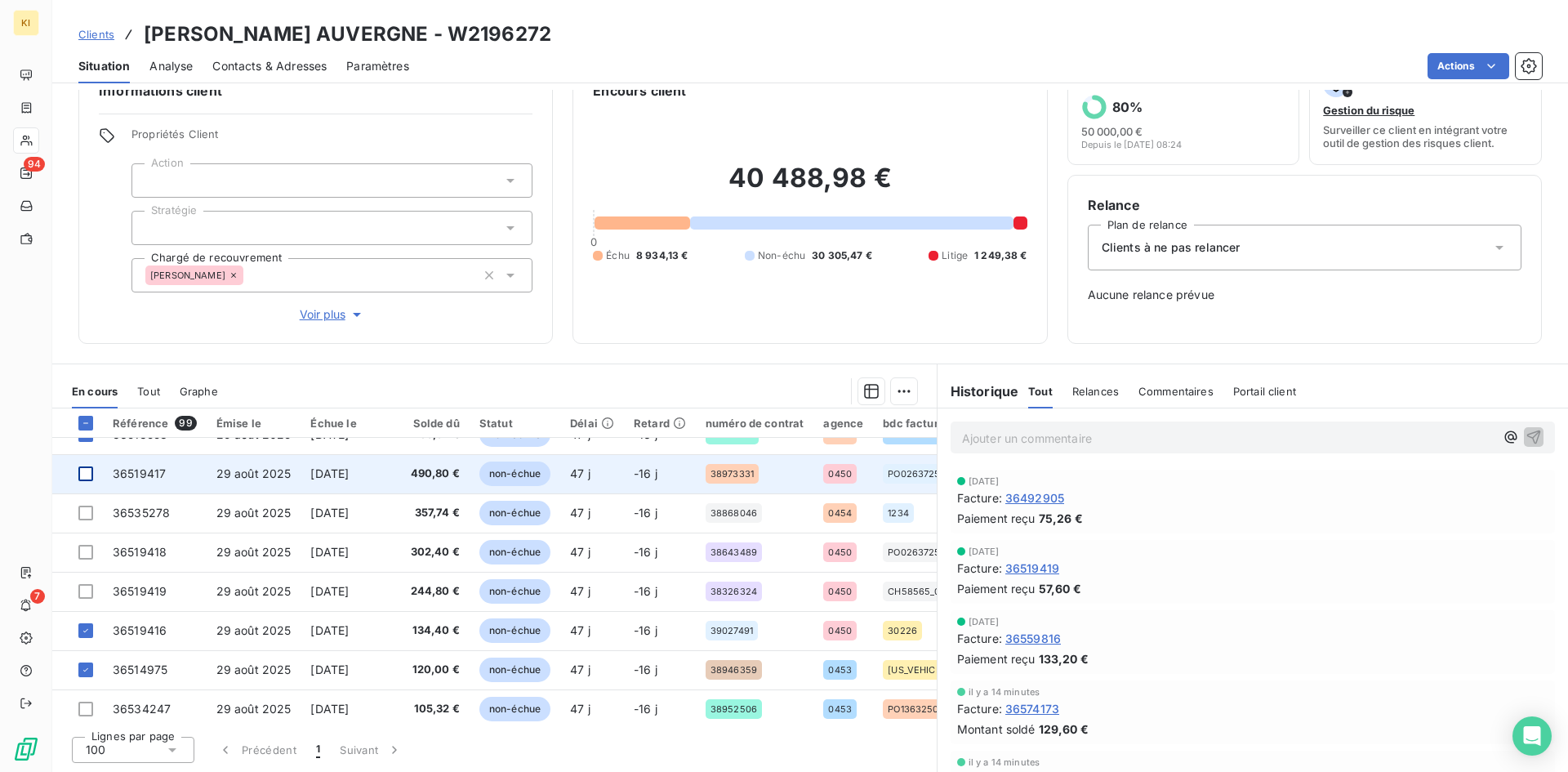
click at [86, 477] on div at bounding box center [85, 473] width 15 height 15
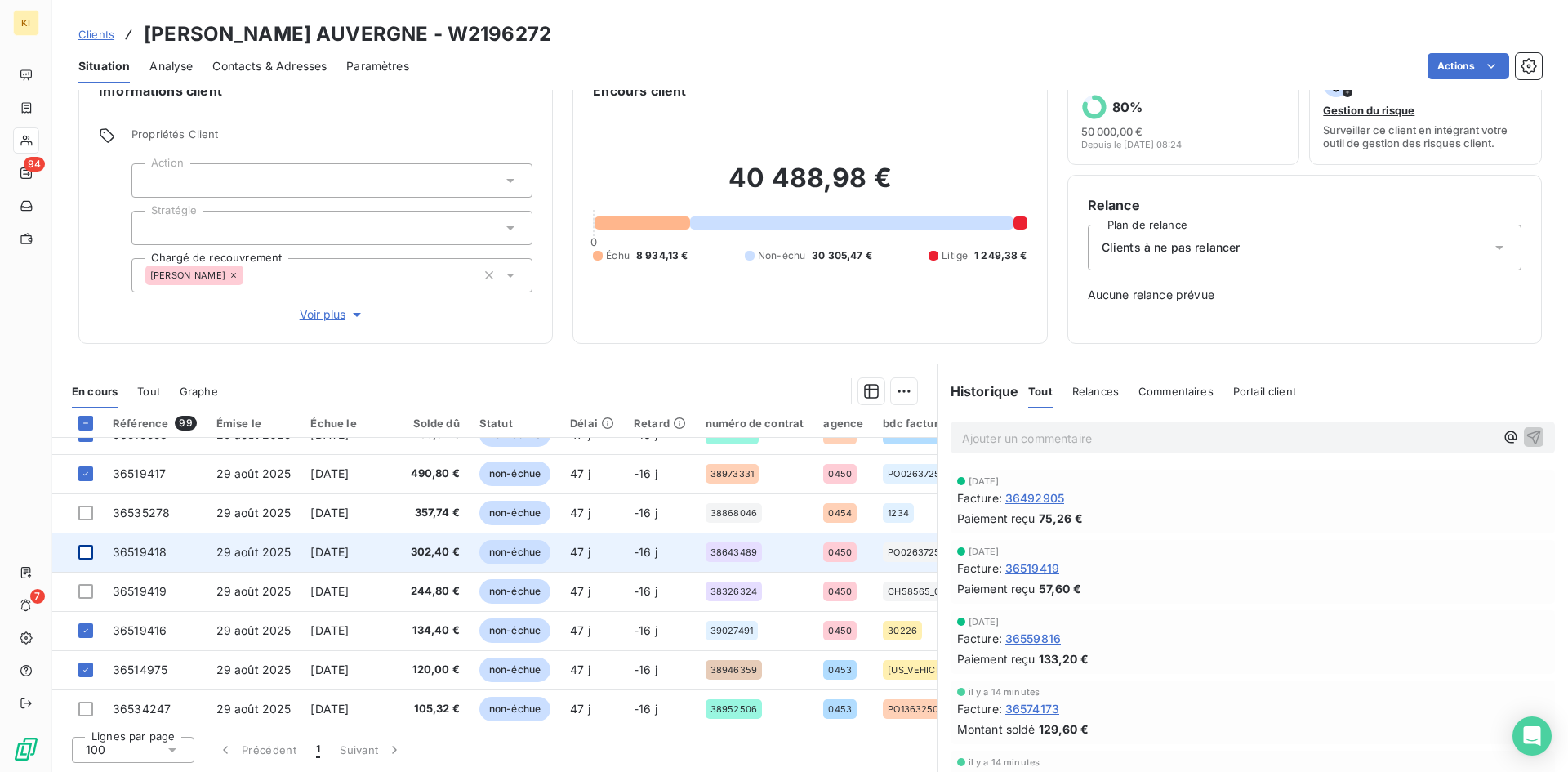
click at [90, 550] on div at bounding box center [85, 552] width 15 height 15
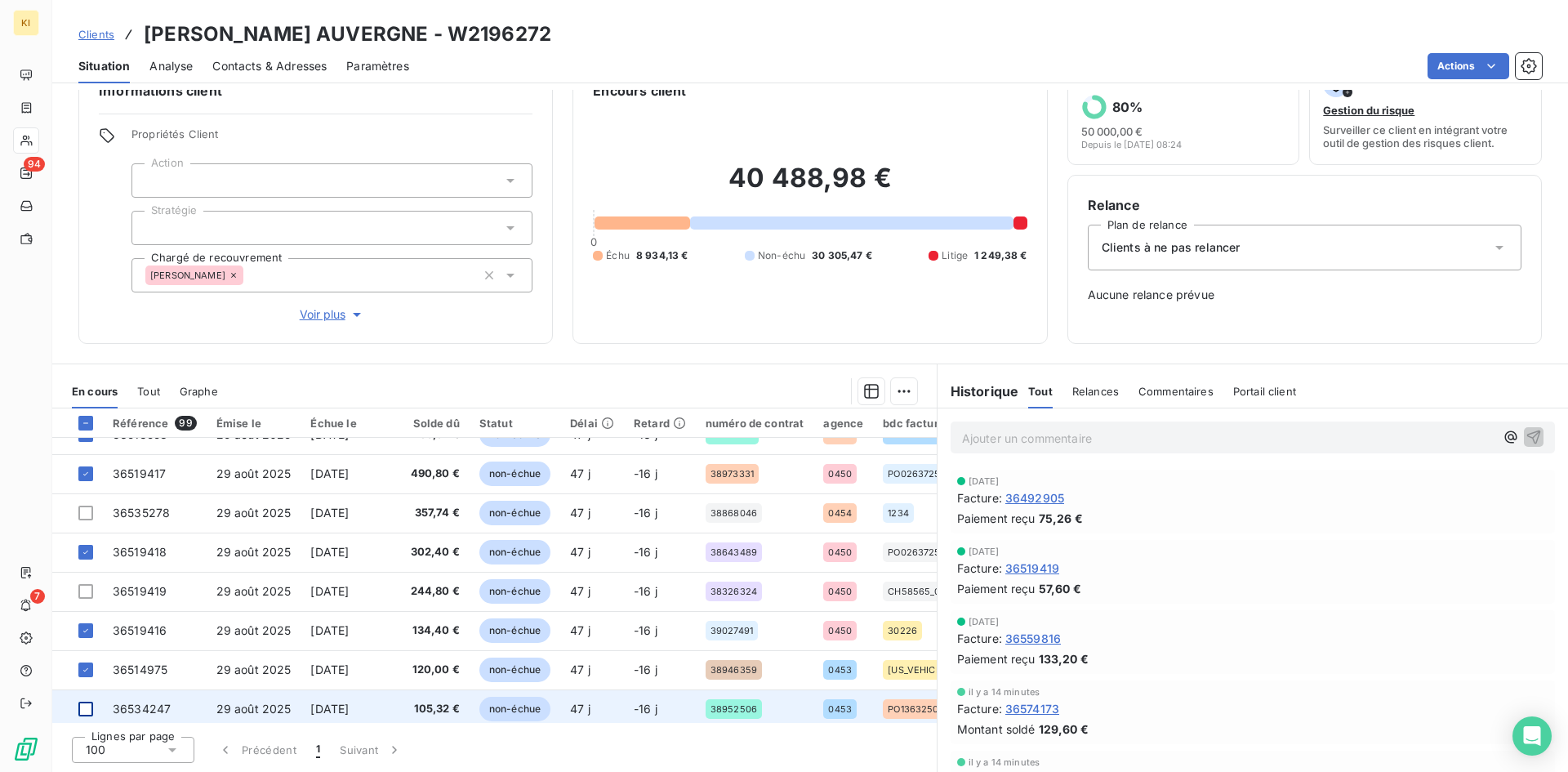
click at [85, 712] on div at bounding box center [85, 708] width 15 height 15
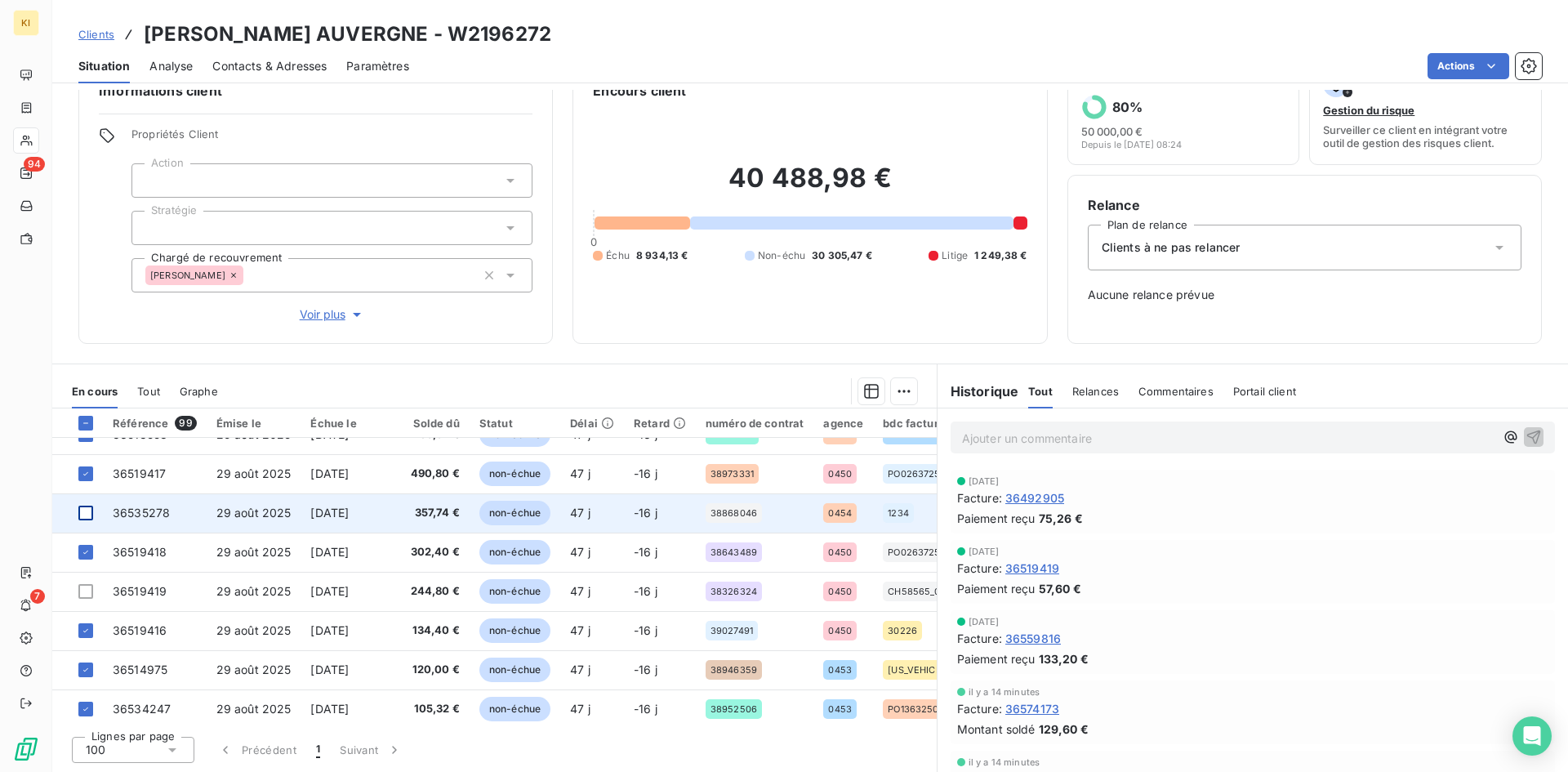
click at [87, 516] on div at bounding box center [85, 512] width 15 height 15
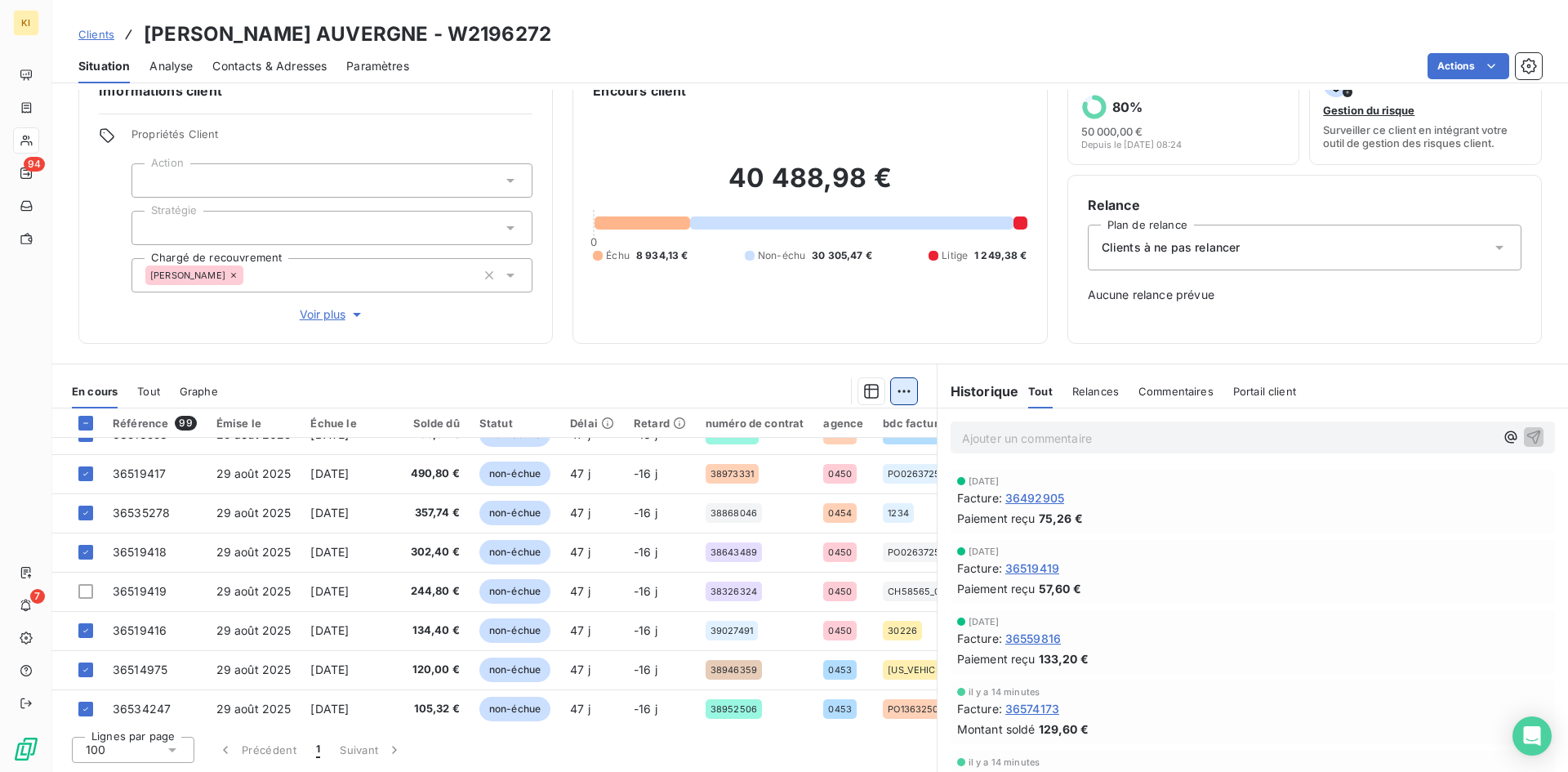
click at [904, 396] on html "KI 94 7 Clients [PERSON_NAME] [GEOGRAPHIC_DATA] - W2196272 Situation Analyse Co…" at bounding box center [784, 386] width 1568 height 772
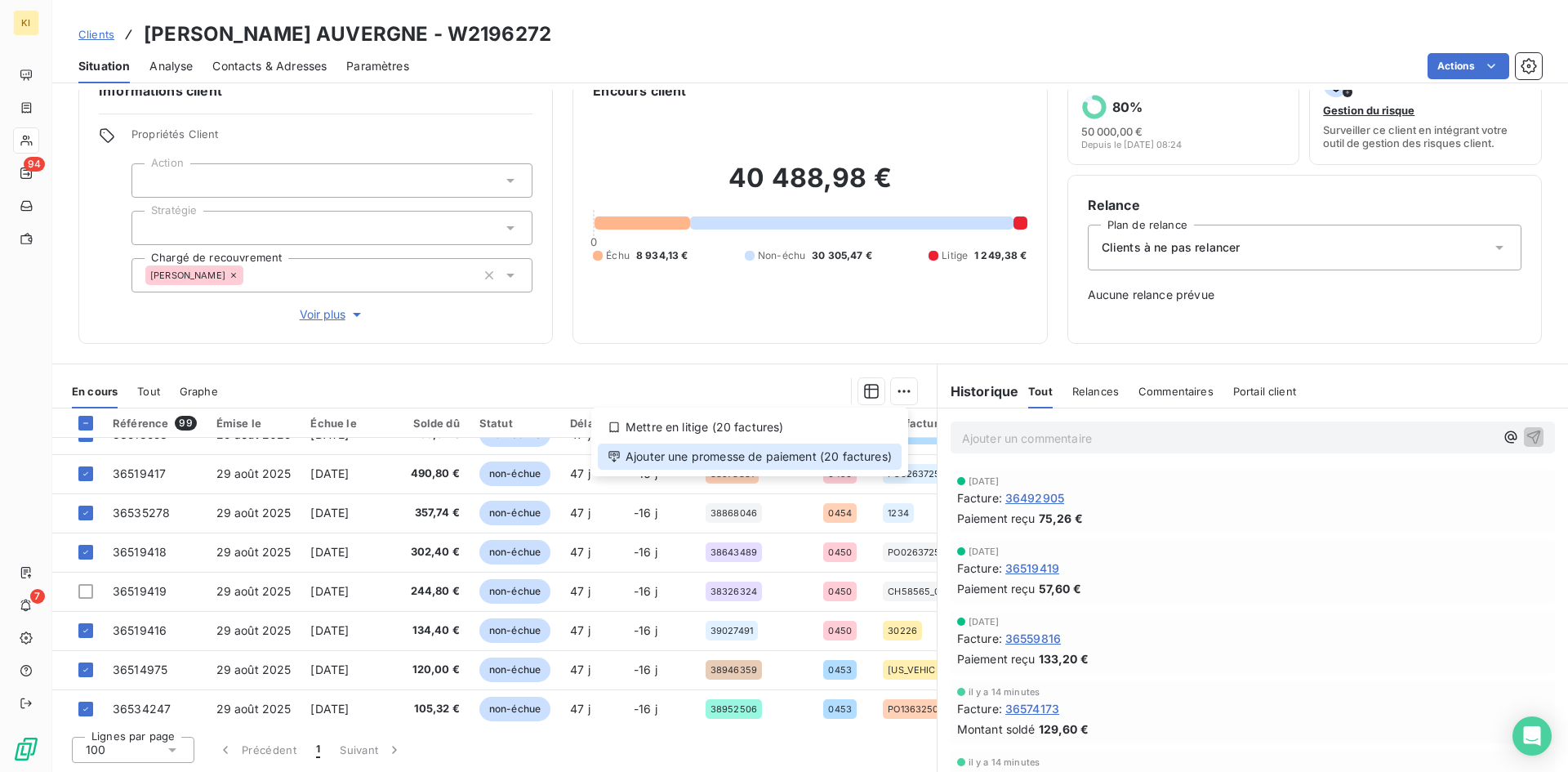
click at [857, 459] on div "Ajouter une promesse de paiement (20 factures)" at bounding box center [750, 457] width 304 height 26
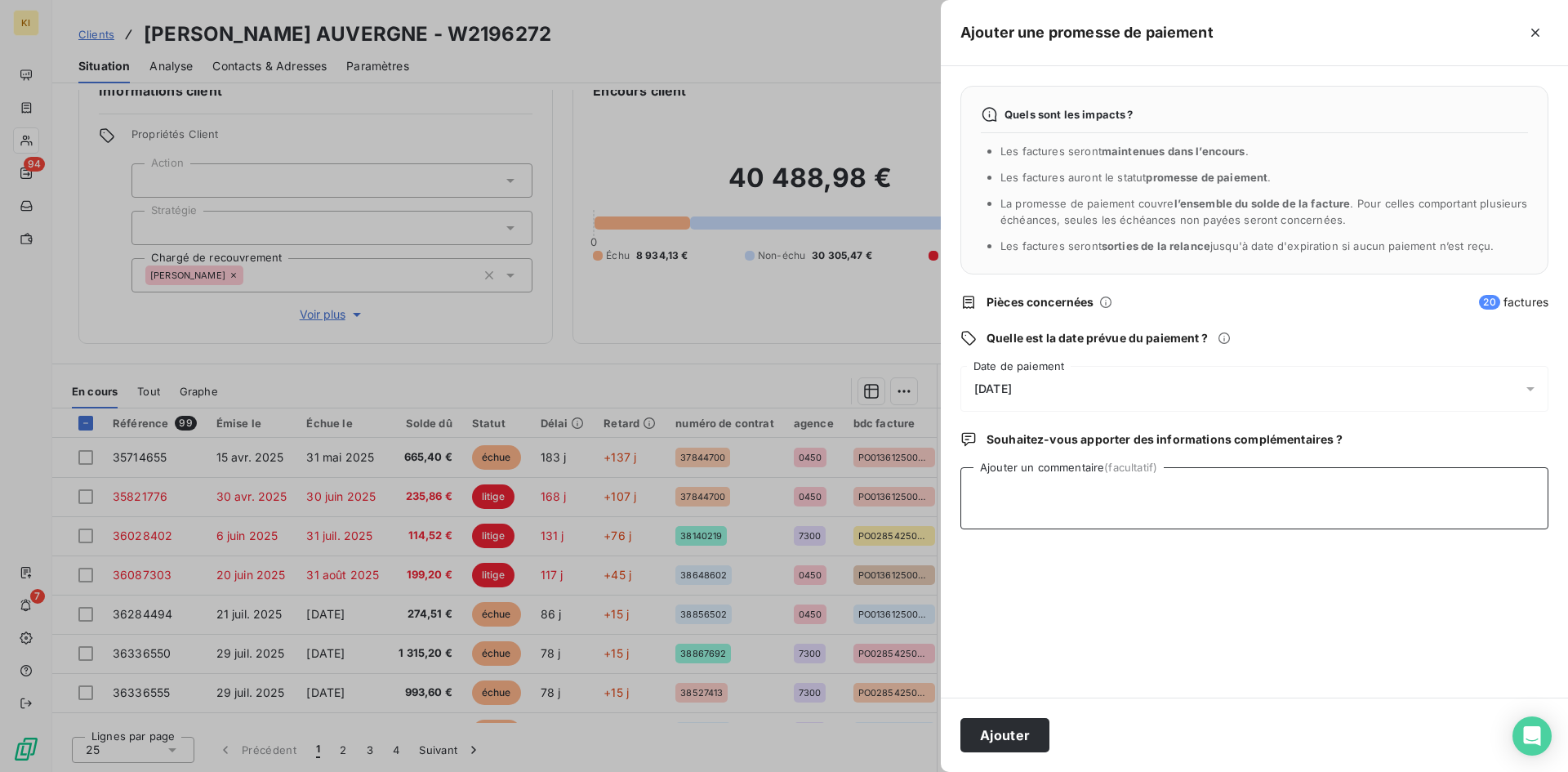
click at [1063, 498] on textarea "Ajouter un commentaire (facultatif)" at bounding box center [1254, 498] width 588 height 62
click at [975, 495] on textarea "reçu avis de virt" at bounding box center [1254, 498] width 588 height 62
type textarea "léa: reçu [PERSON_NAME]"
click at [1048, 384] on div "[DATE]" at bounding box center [1254, 389] width 588 height 45
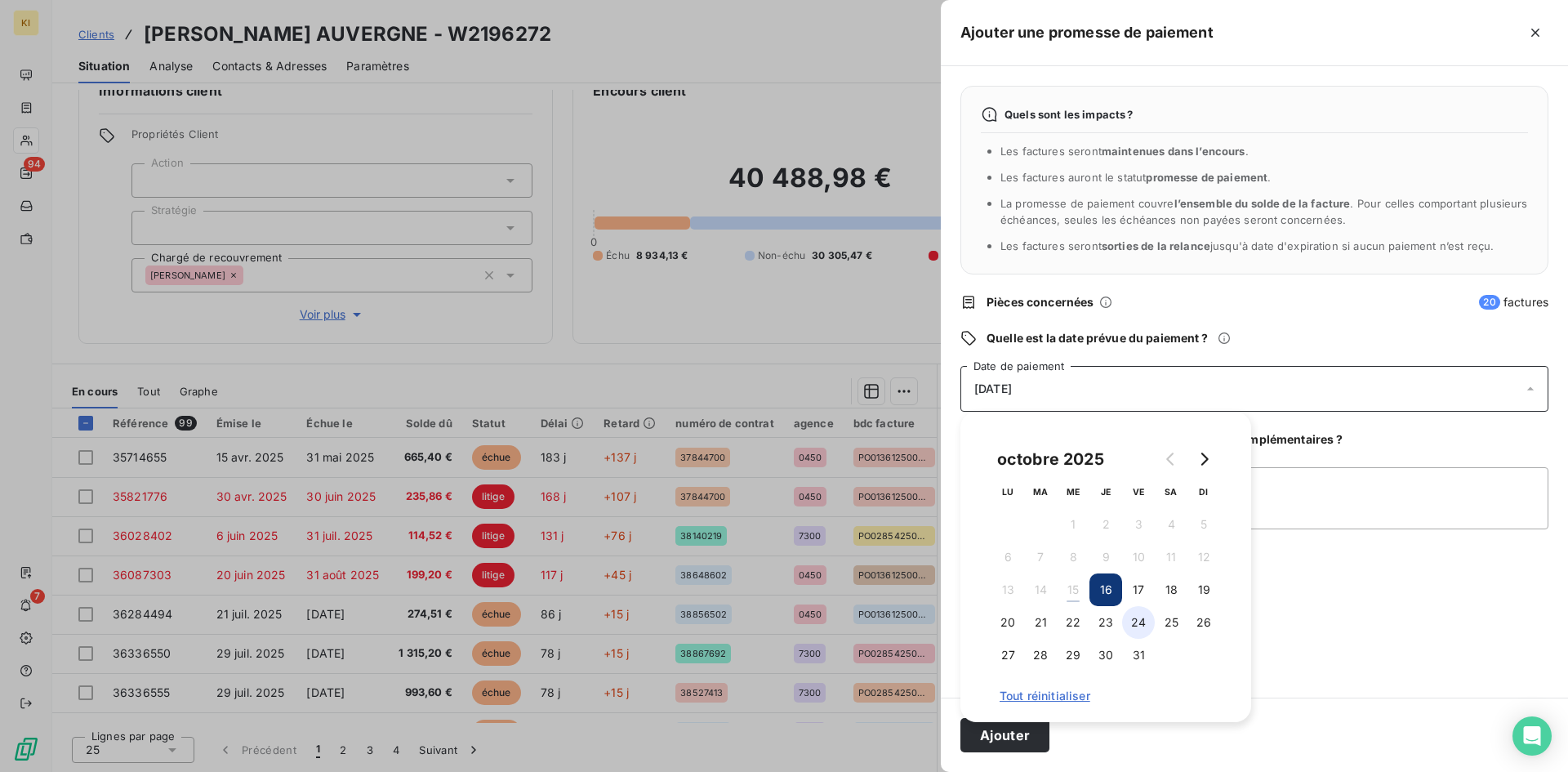
click at [1147, 628] on button "24" at bounding box center [1138, 621] width 32 height 32
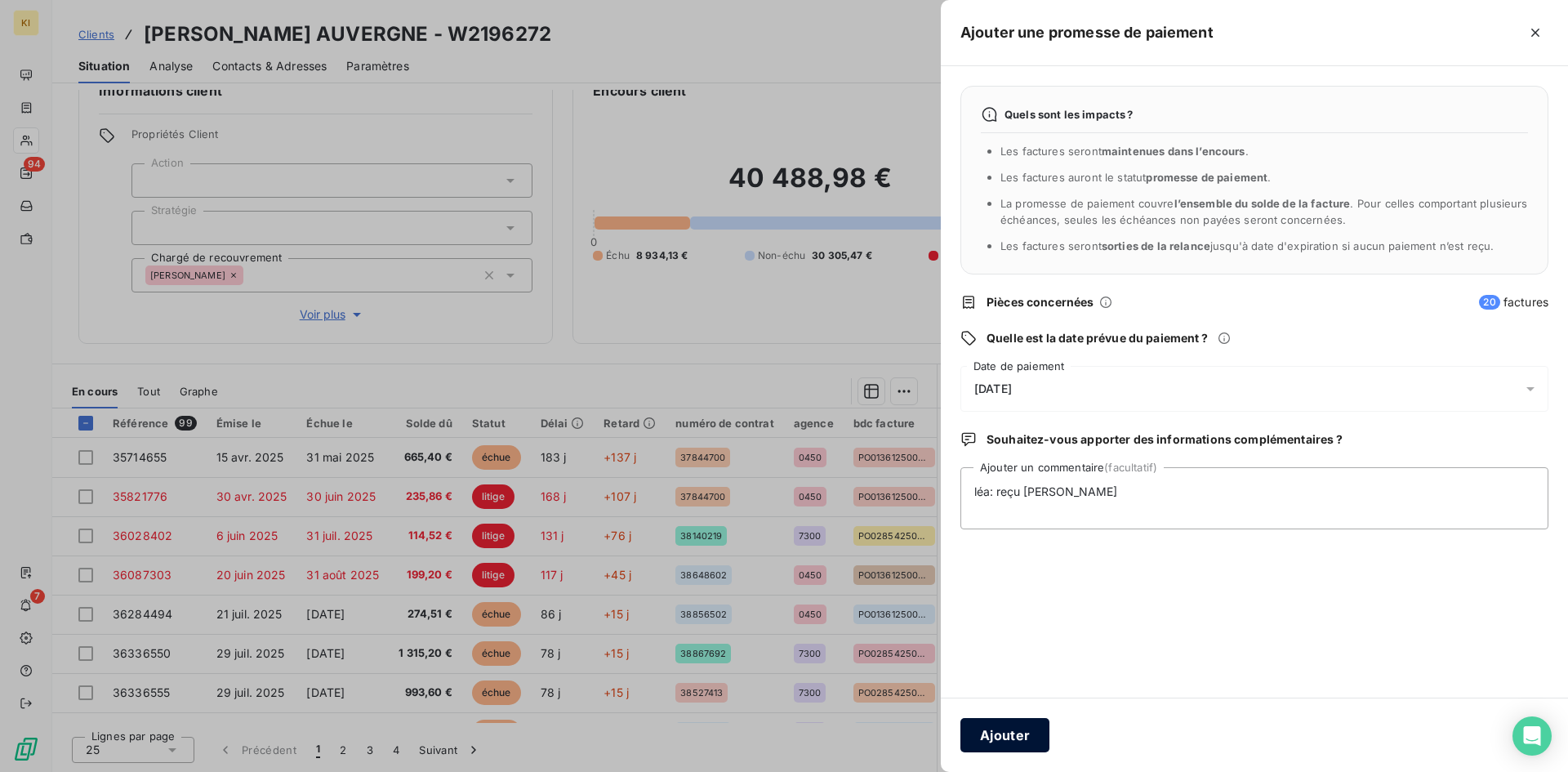
click at [1026, 738] on button "Ajouter" at bounding box center [1005, 735] width 89 height 34
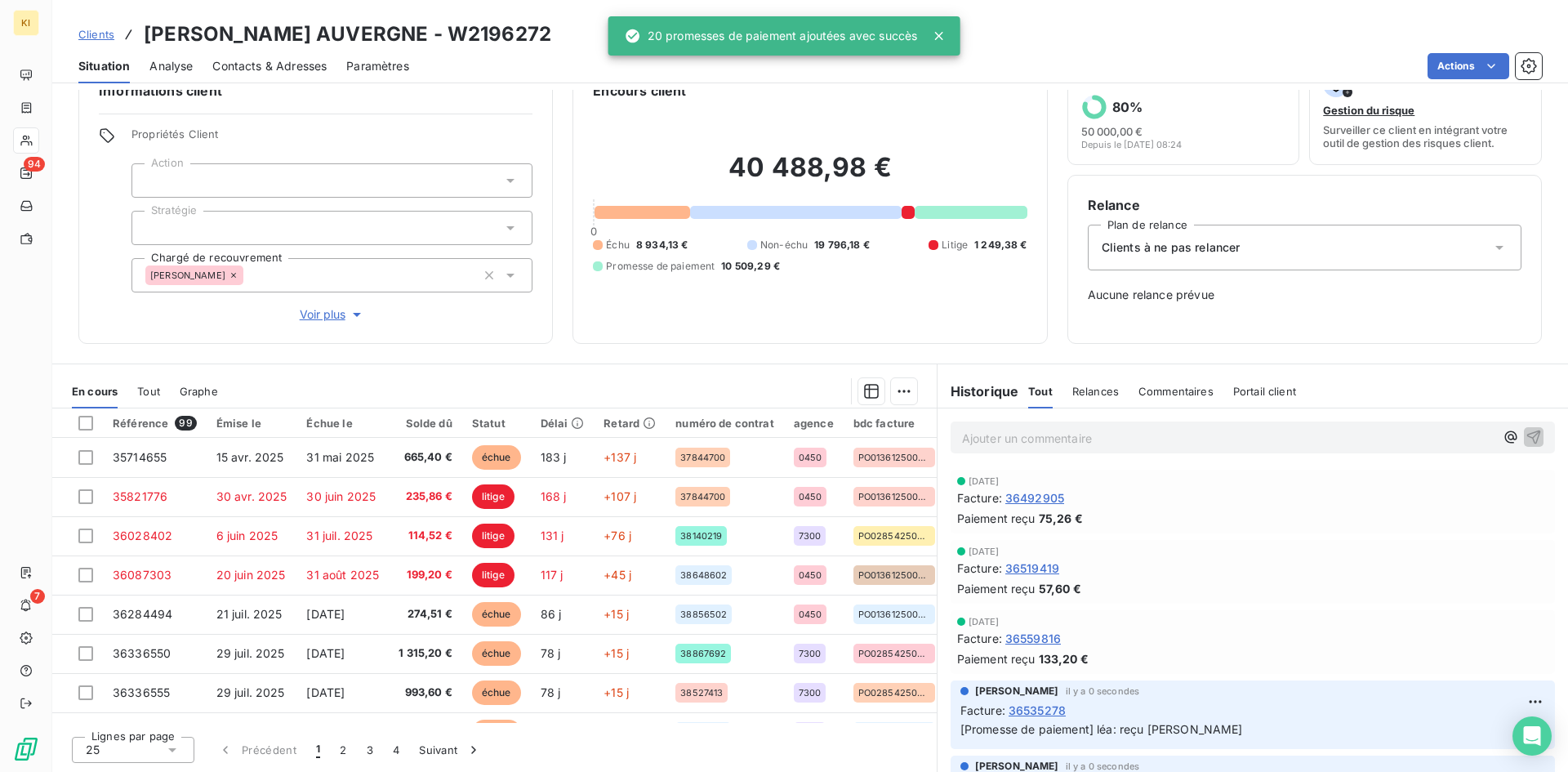
click at [1112, 444] on p "Ajouter un commentaire ﻿" at bounding box center [1228, 437] width 533 height 20
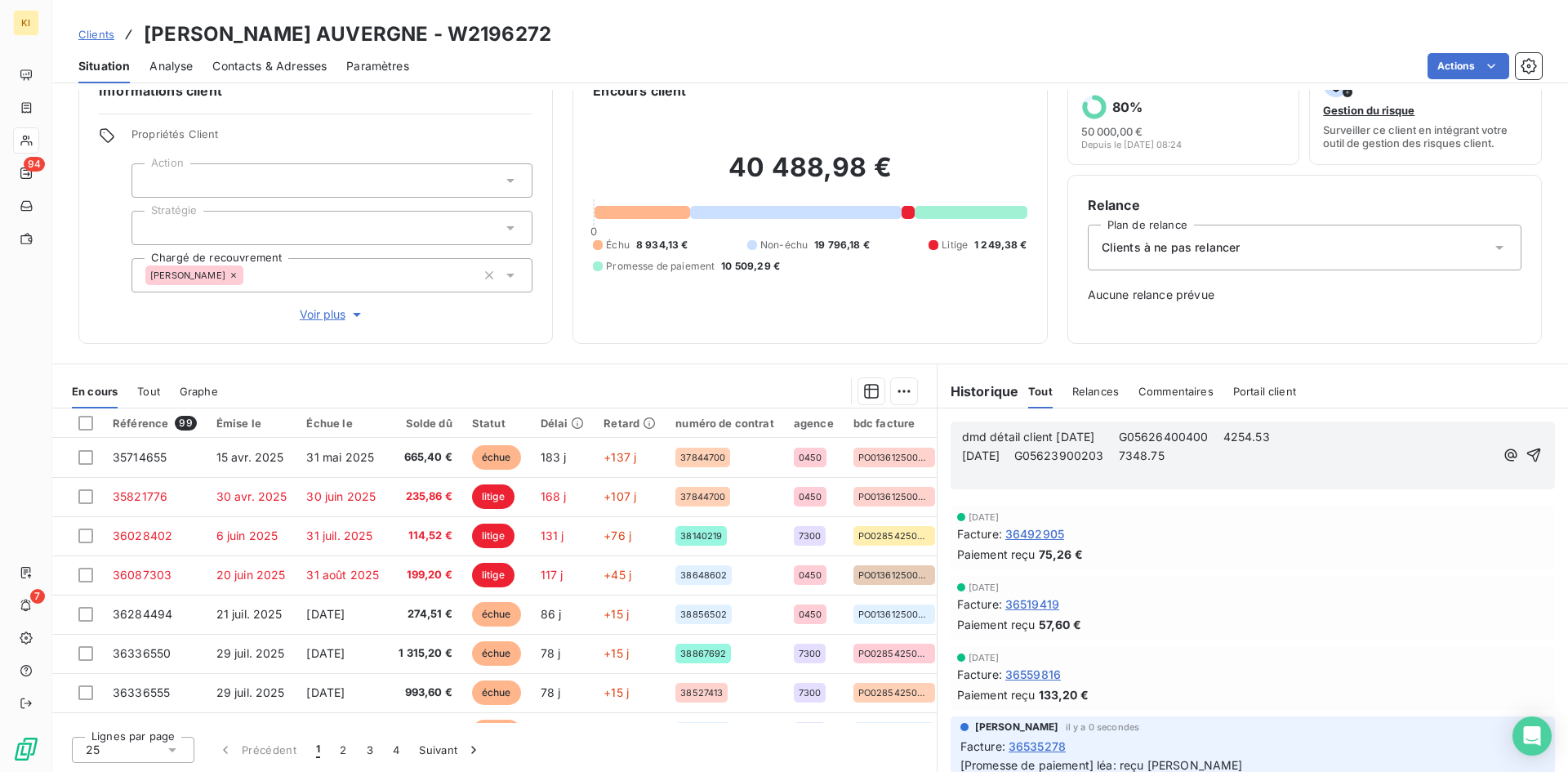
click at [962, 457] on span "[DATE] G05623900203 7348.75" at bounding box center [1063, 456] width 202 height 14
click at [1225, 437] on span "dmd détail client [DATE] G05626400400 4254.53€ et [DATE] G05623900203 7348.75" at bounding box center [1211, 445] width 497 height 32
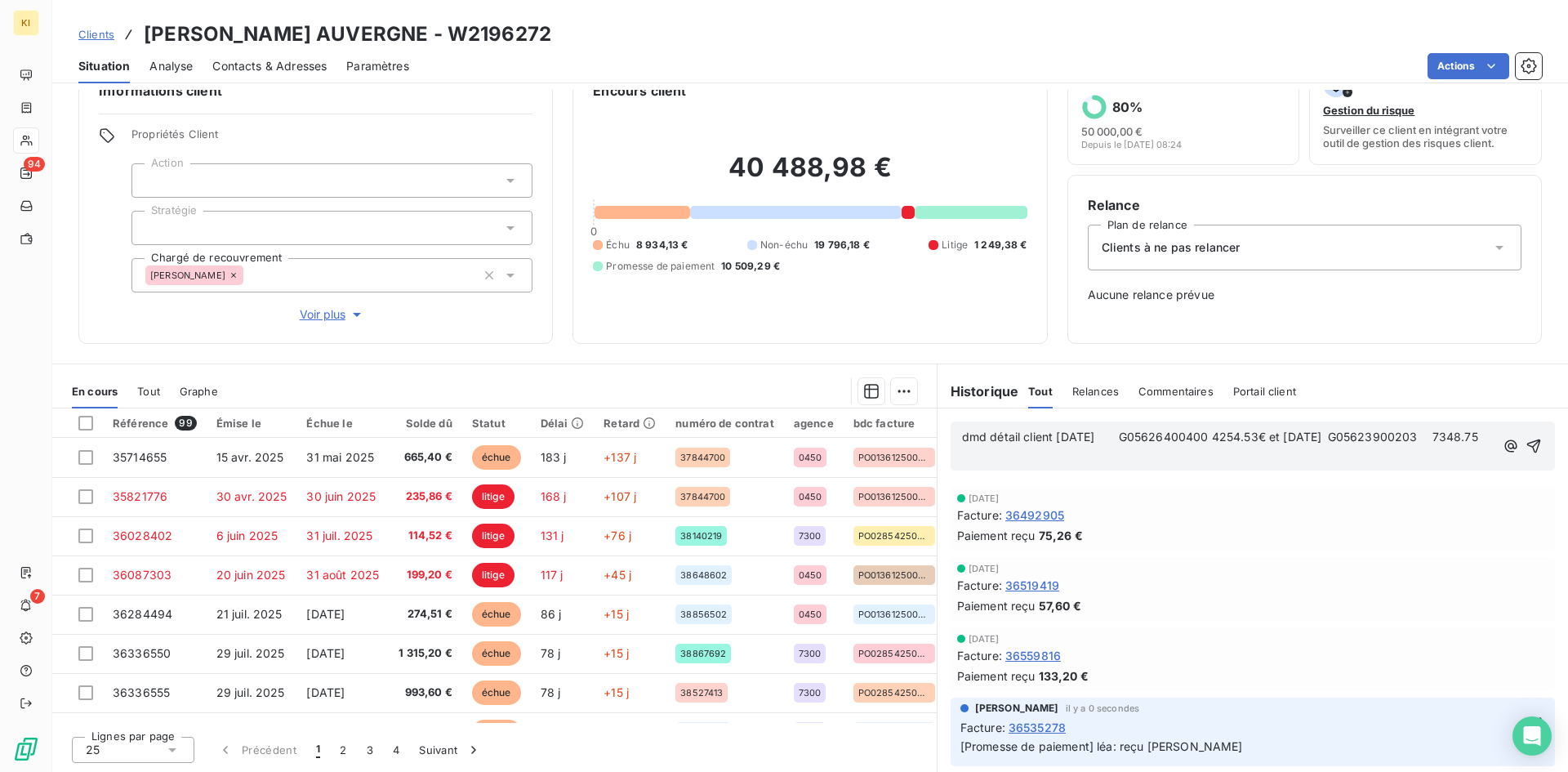
click at [1355, 437] on span "dmd détail client [DATE] G05626400400 4254.53€ et [DATE] G05623900203 7348.75" at bounding box center [1220, 437] width 516 height 14
click at [1117, 435] on span "dmd détail client [DATE] G05626400400 4254.53€ et [DATE] G05623900203 7348.75" at bounding box center [1220, 437] width 516 height 14
click at [962, 444] on span "dmd détail client [DATE] G05626400400 4254.53€ et [DATE] G05623900203 7348.75" at bounding box center [1207, 437] width 490 height 14
click at [1009, 447] on p "dmd détail client [DATE] G05626400400 4254.53€ et [DATE] G05623900203 7348.75" at bounding box center [1228, 437] width 533 height 19
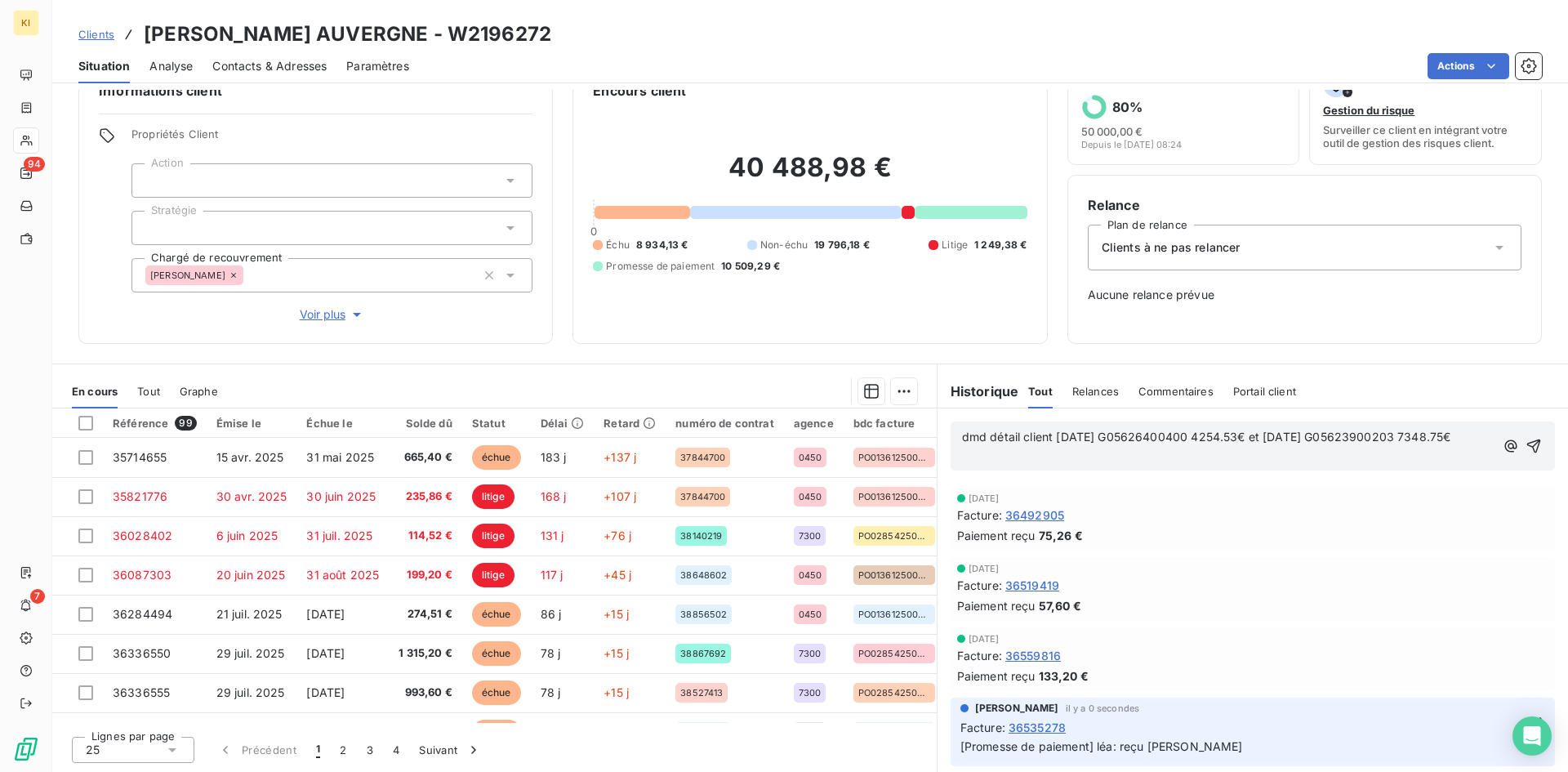
click at [962, 440] on span "dmd détail client [DATE] G05626400400 4254.53€ et [DATE] G05623900203 7348.75€" at bounding box center [1206, 437] width 489 height 14
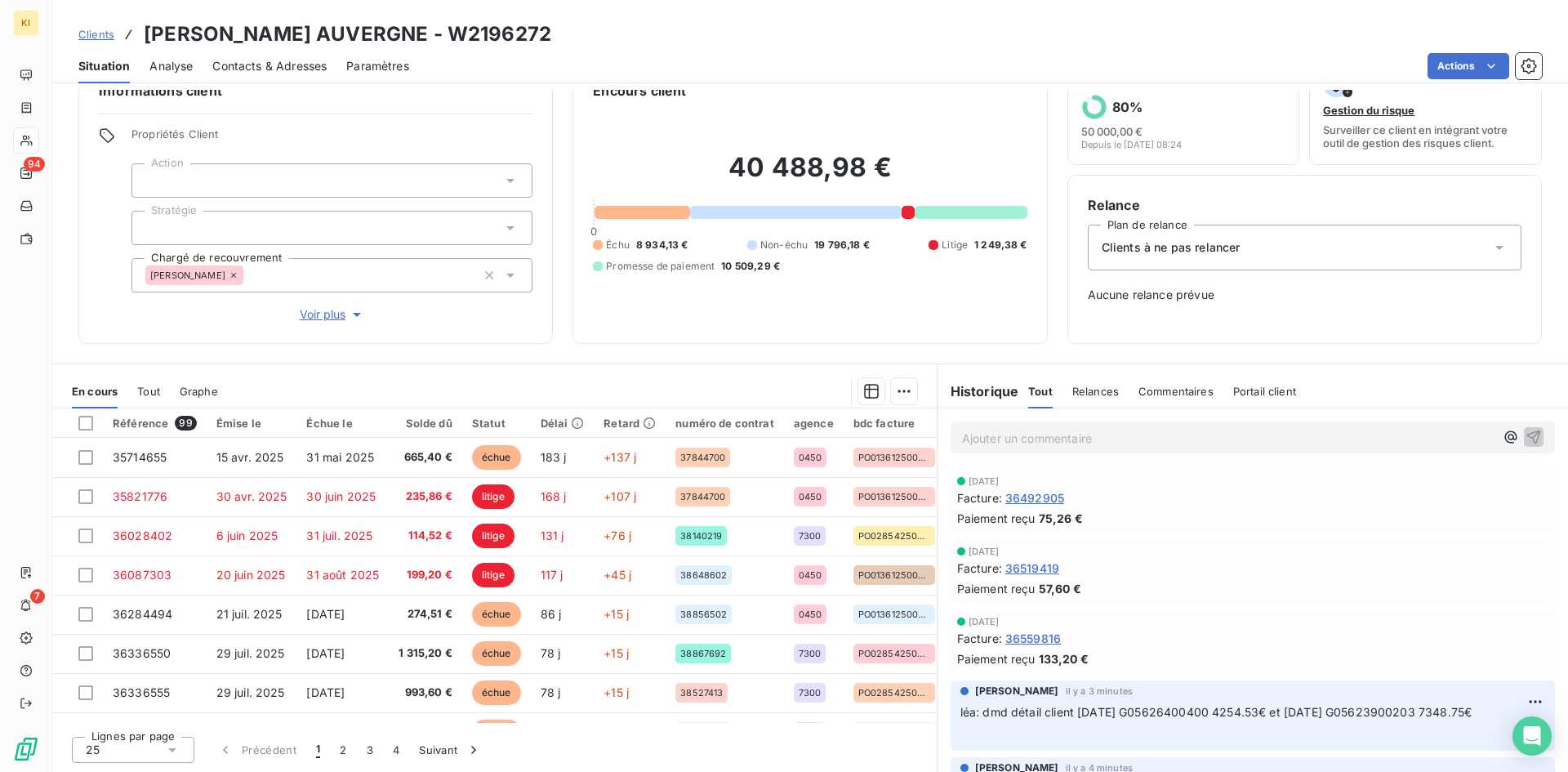
scroll to position [163, 0]
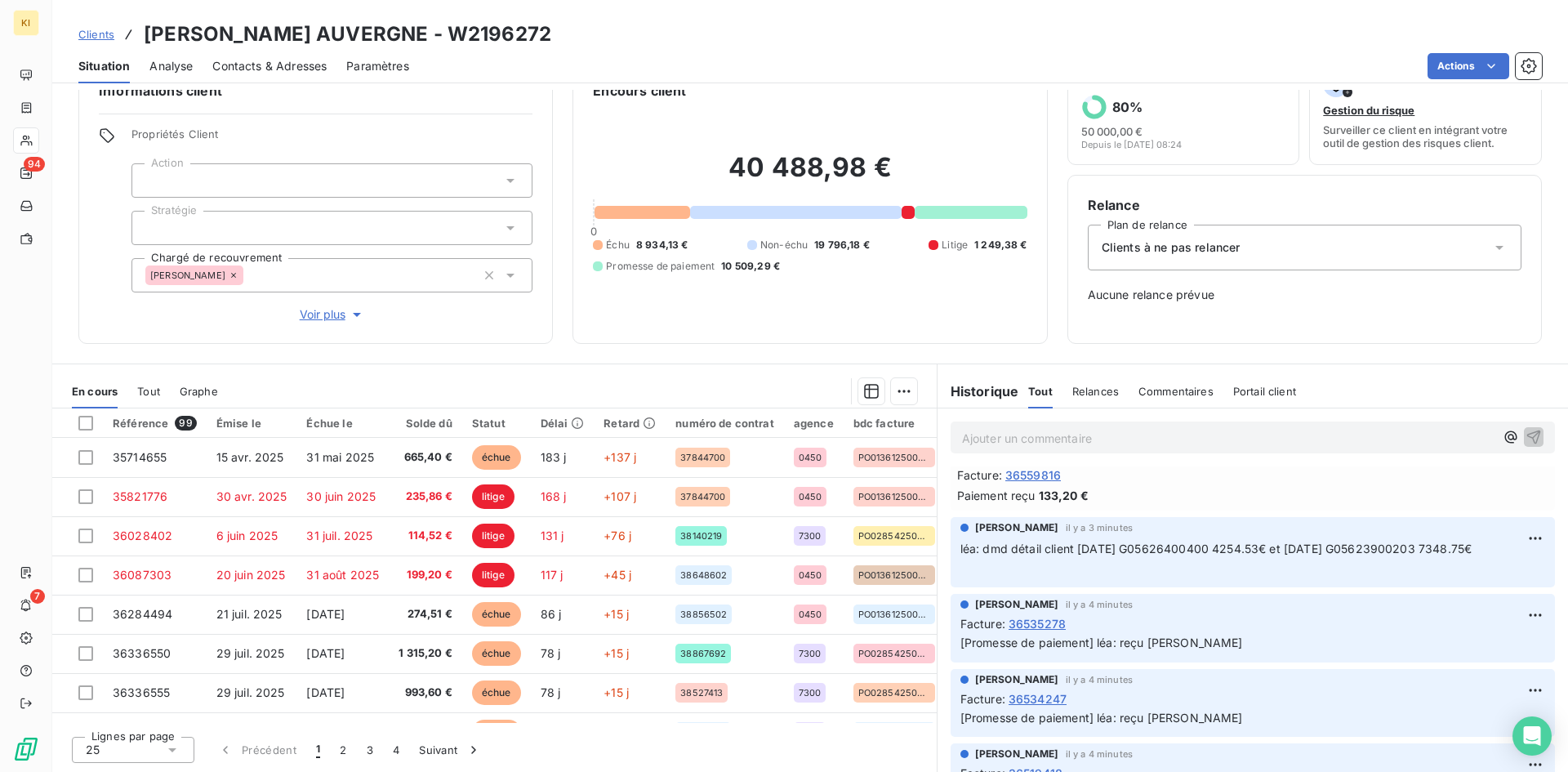
drag, startPoint x: 980, startPoint y: 553, endPoint x: 1528, endPoint y: 558, distance: 548.0
click at [1528, 558] on div "[PERSON_NAME] il y a 3 minutes léa: dmd détail client [DATE] G05626400400 4254.…" at bounding box center [1253, 552] width 605 height 71
copy span "dmd détail client [DATE] G05626400400 4254.53€ et [DATE] G05623900203 7348.75€"
